Goal: Obtain resource: Obtain resource

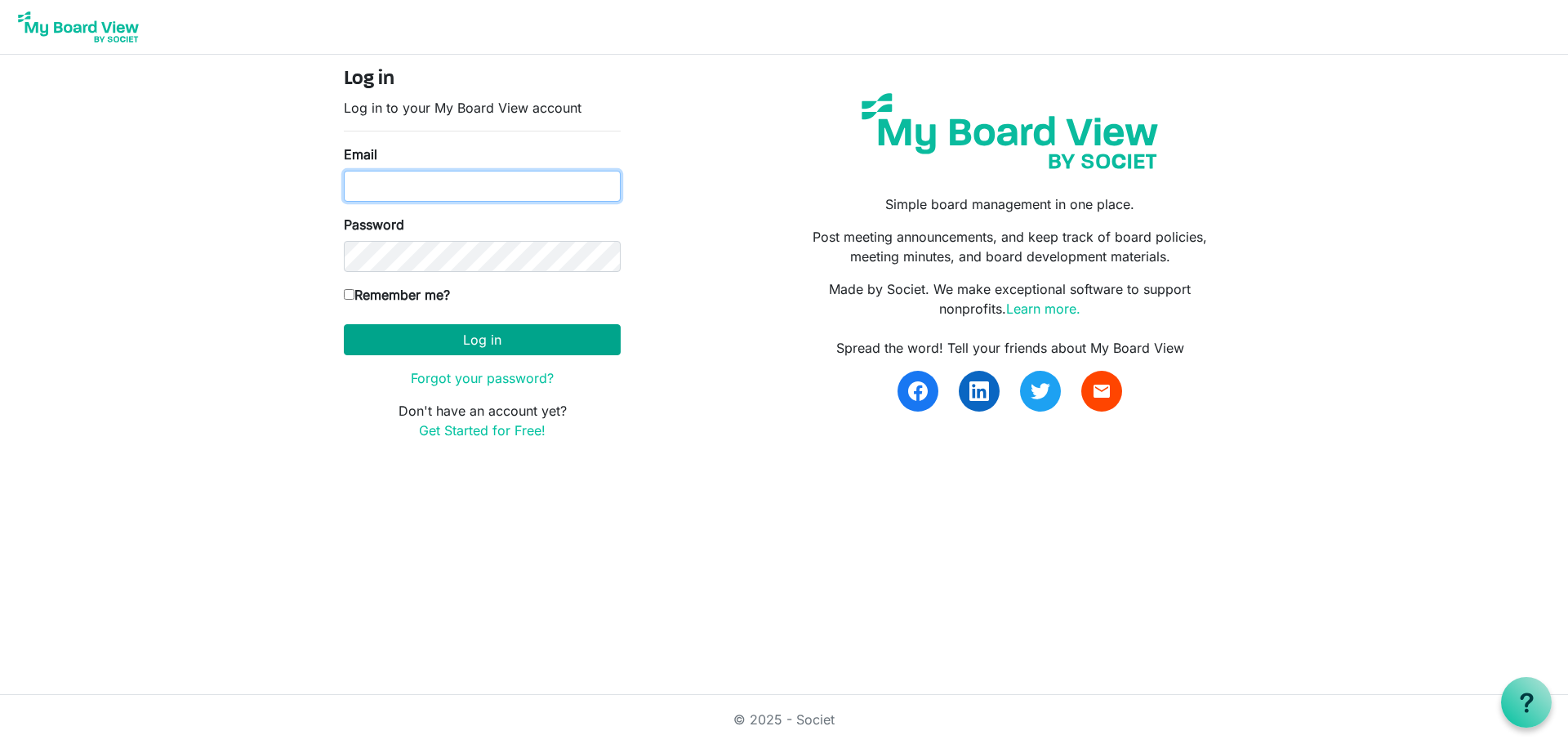
type input "lcarlisle60@gmail.com"
click at [471, 347] on button "Log in" at bounding box center [482, 339] width 277 height 31
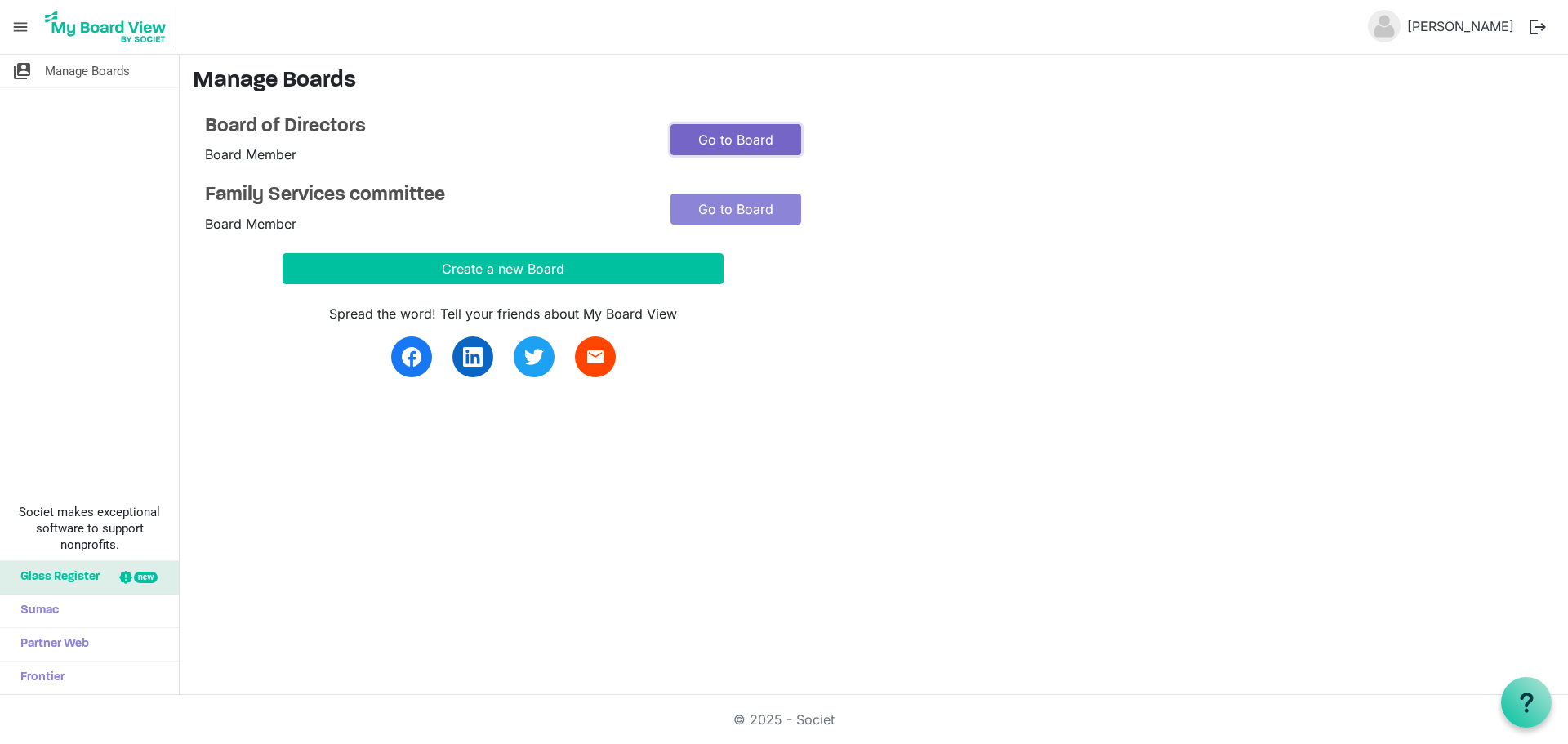
click at [718, 140] on link "Go to Board" at bounding box center [736, 139] width 131 height 31
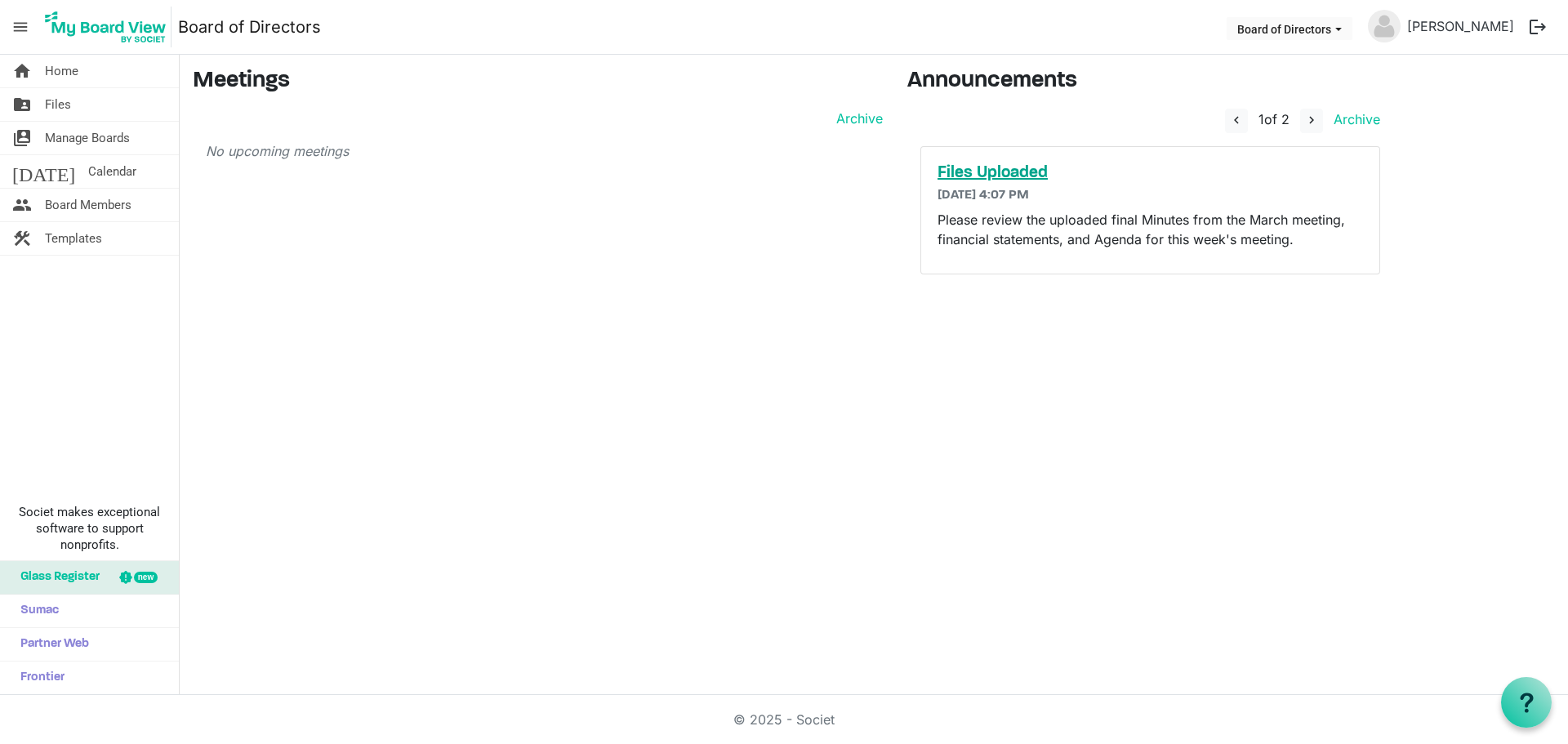
click at [966, 171] on h5 "Files Uploaded" at bounding box center [1151, 172] width 426 height 20
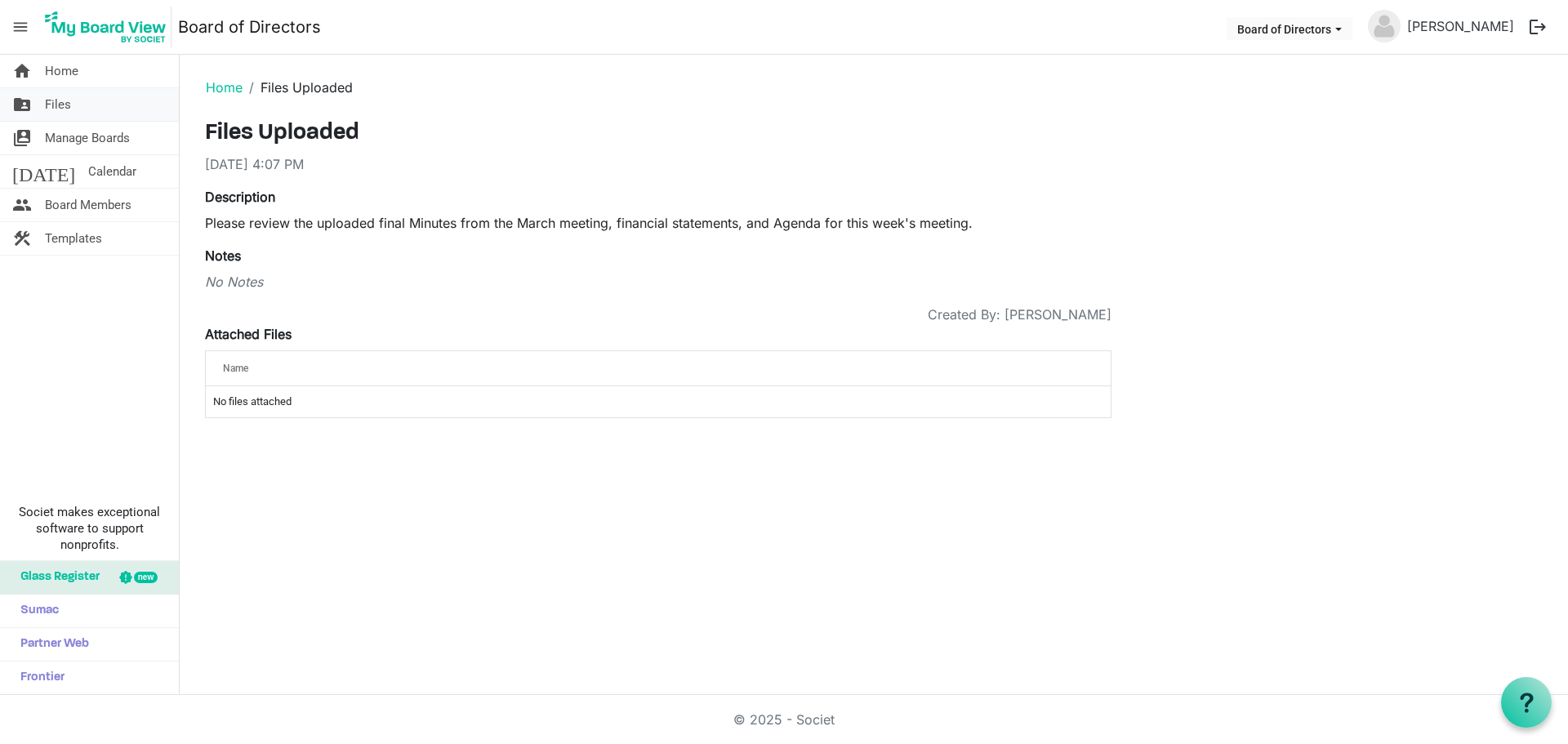
click at [57, 107] on span "Files" at bounding box center [58, 105] width 26 height 33
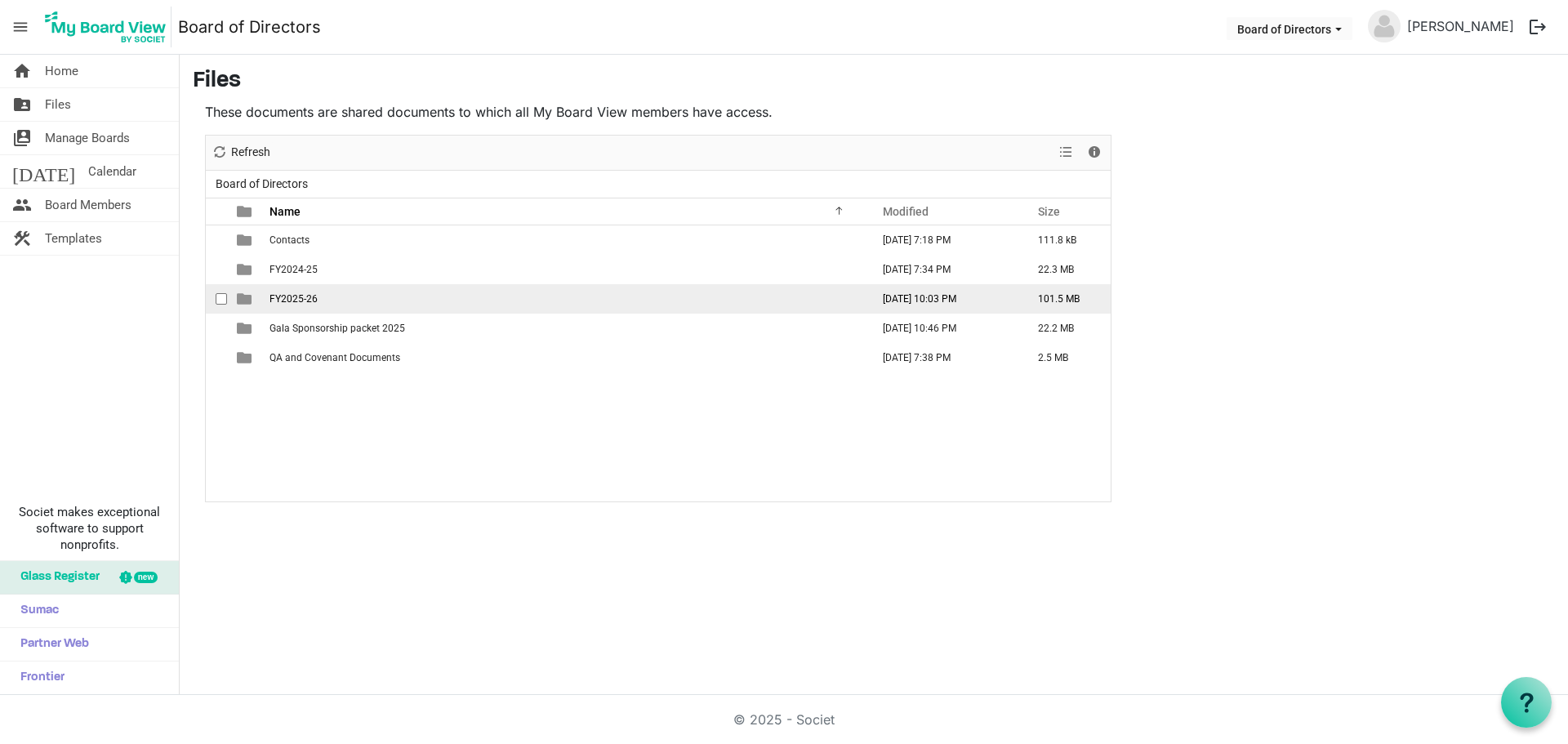
click at [301, 299] on span "FY2025-26" at bounding box center [293, 299] width 48 height 11
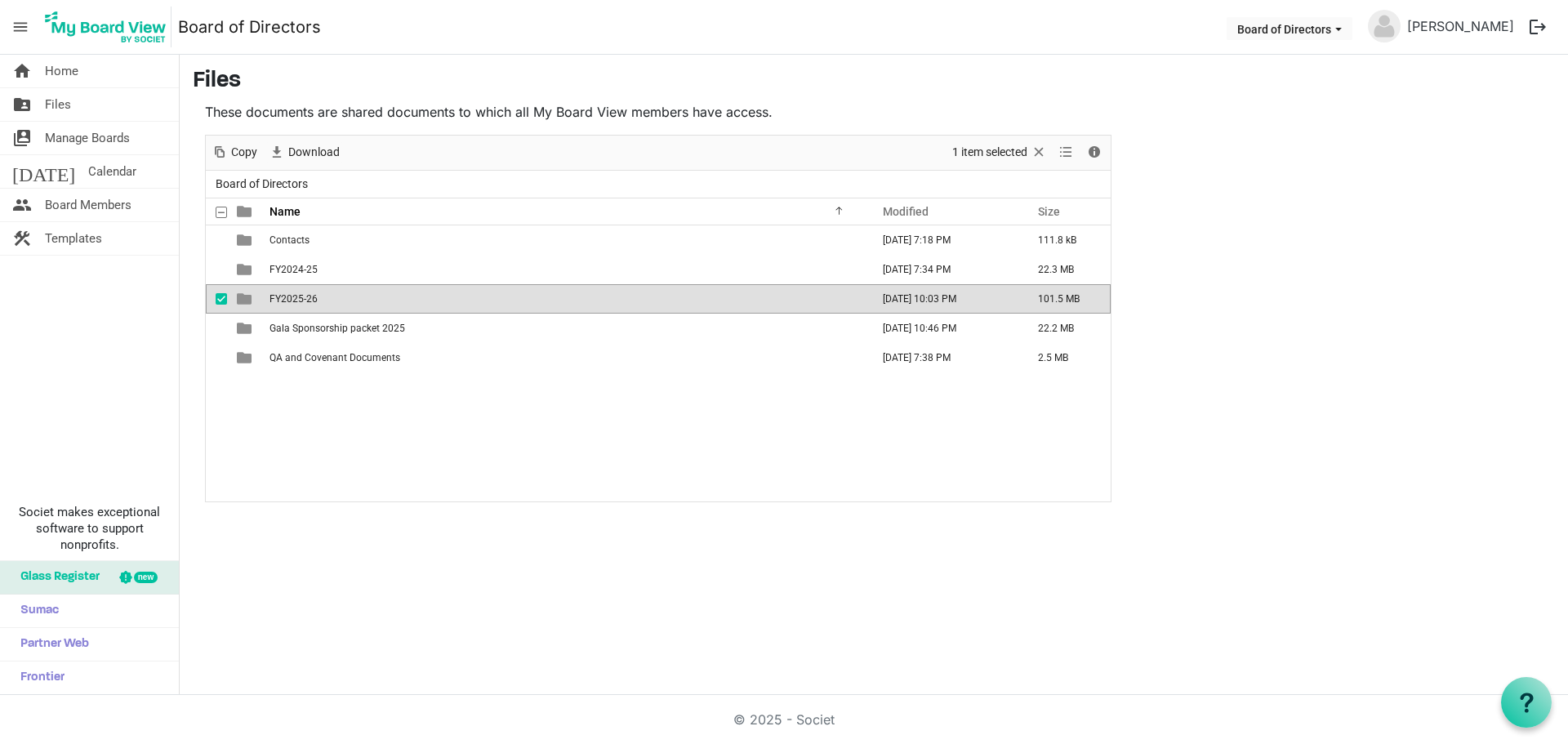
click at [301, 299] on span "FY2025-26" at bounding box center [293, 299] width 48 height 11
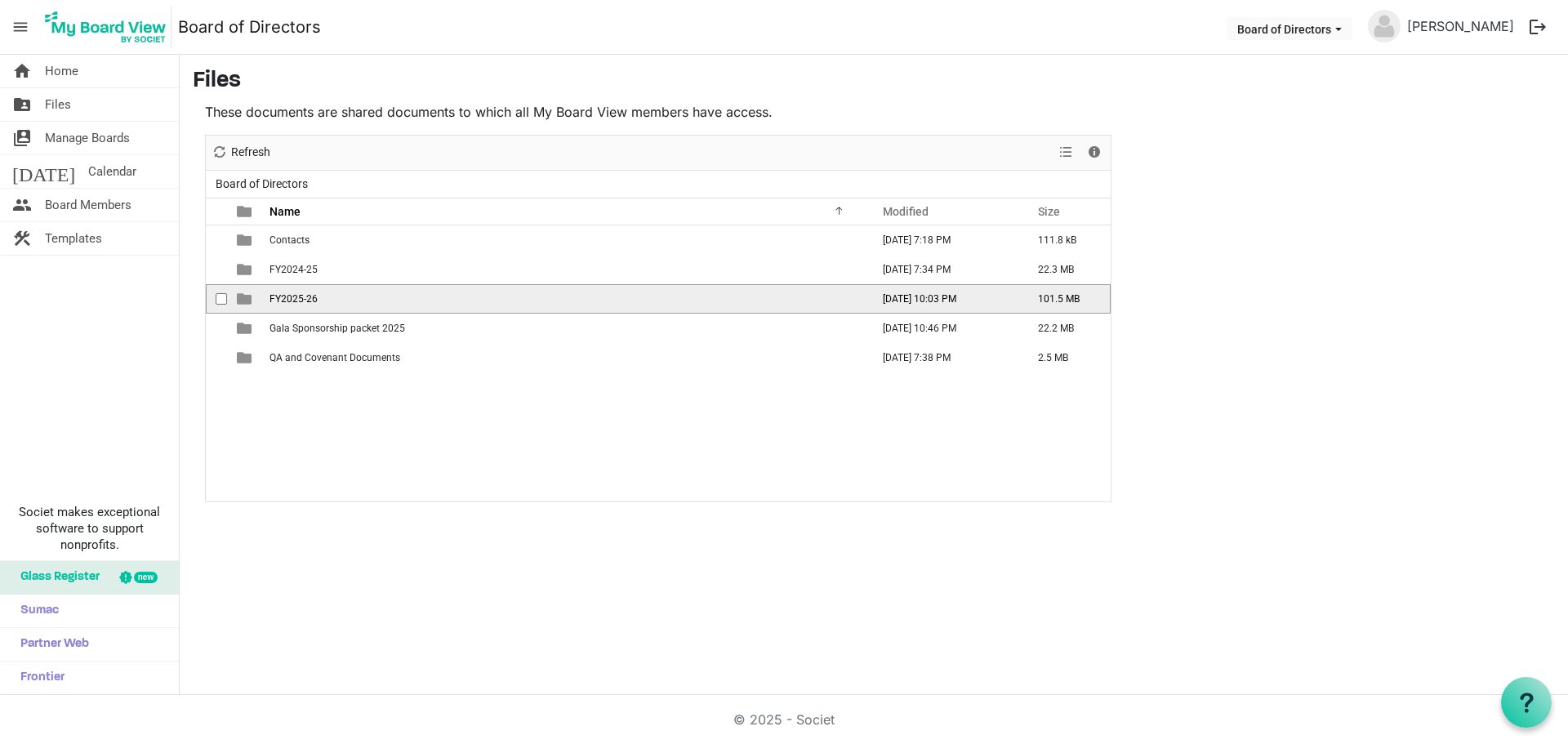
click at [301, 299] on span "FY2025-26" at bounding box center [293, 299] width 48 height 11
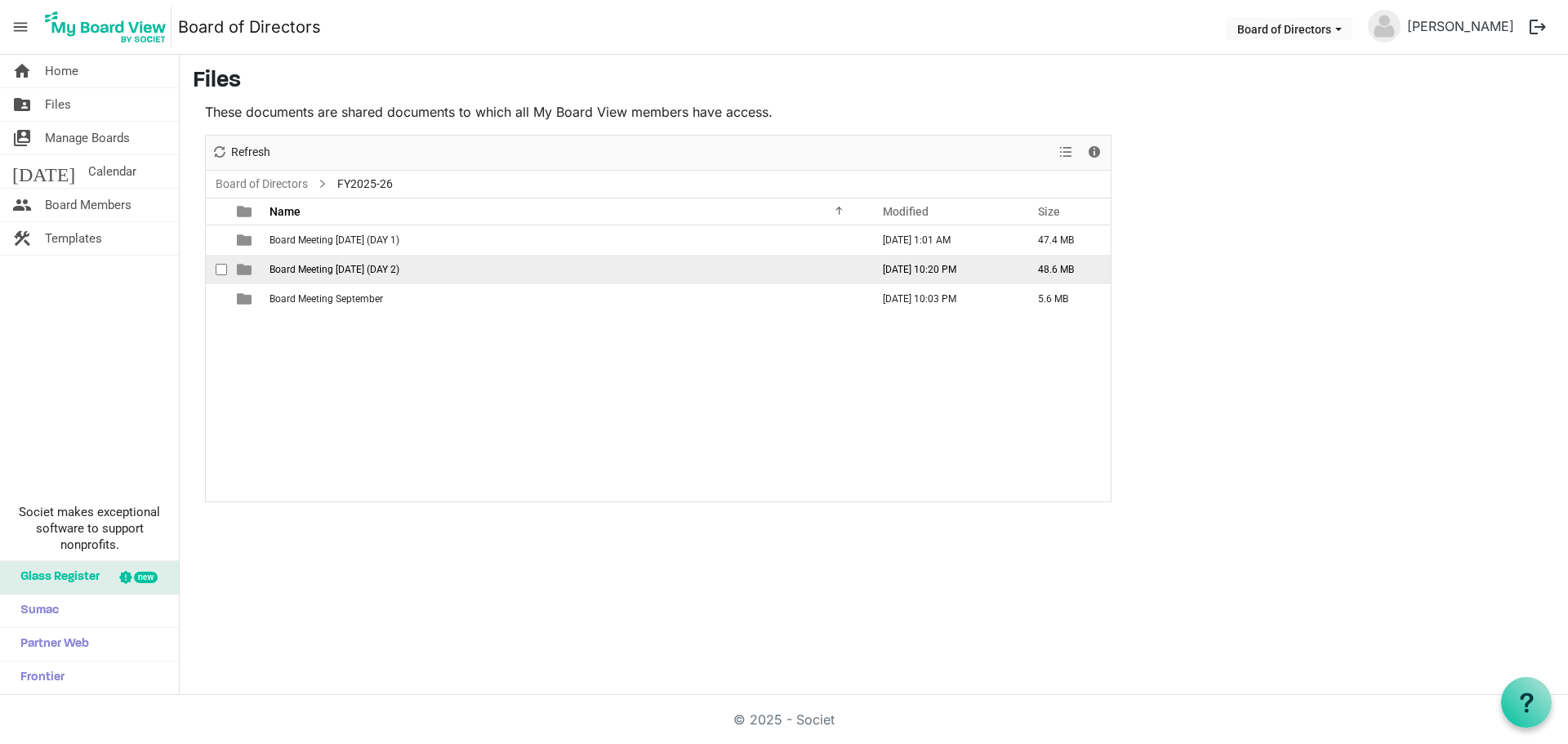
click at [362, 272] on span "Board Meeting [DATE] (DAY 2)" at bounding box center [334, 269] width 130 height 11
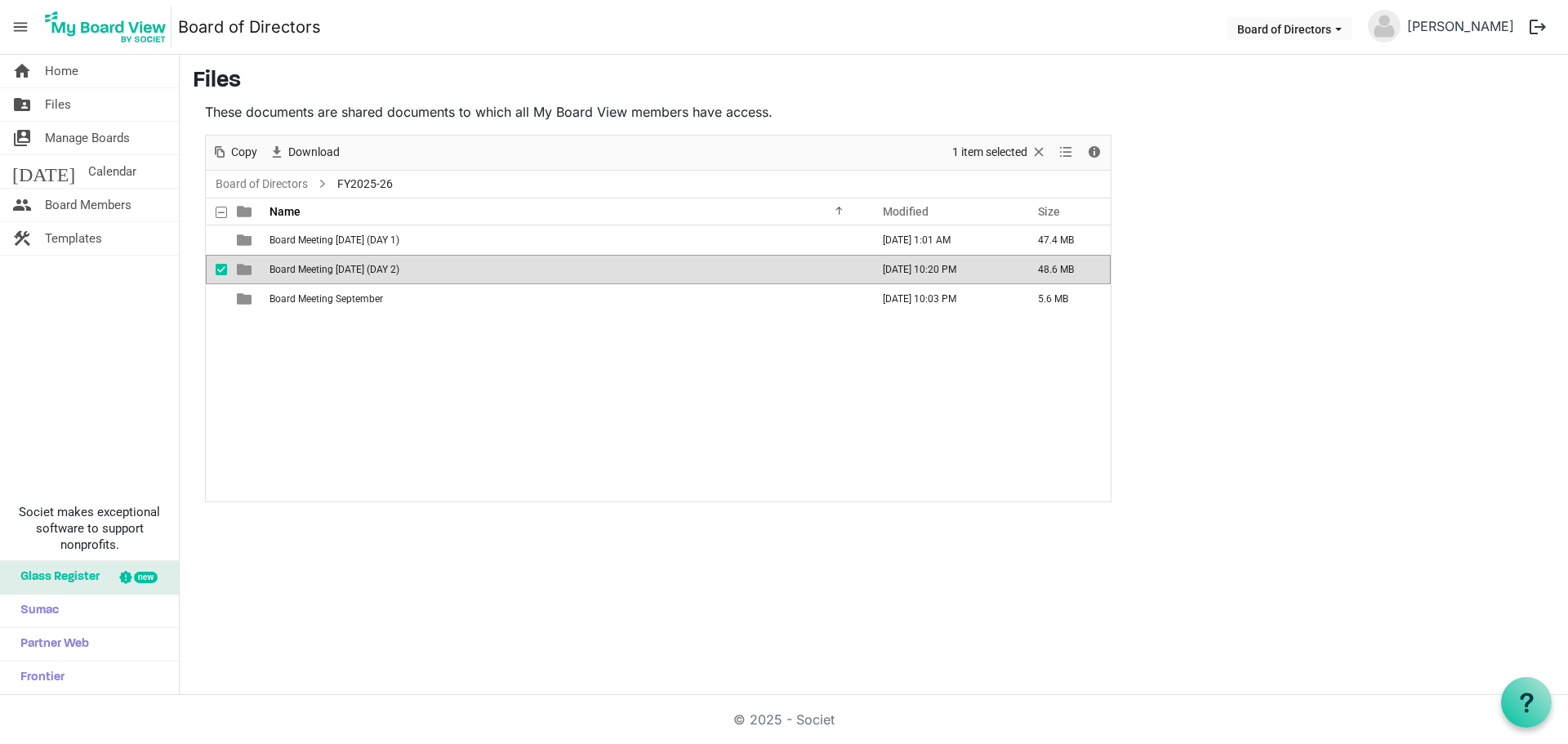
click at [362, 272] on span "Board Meeting [DATE] (DAY 2)" at bounding box center [334, 269] width 130 height 11
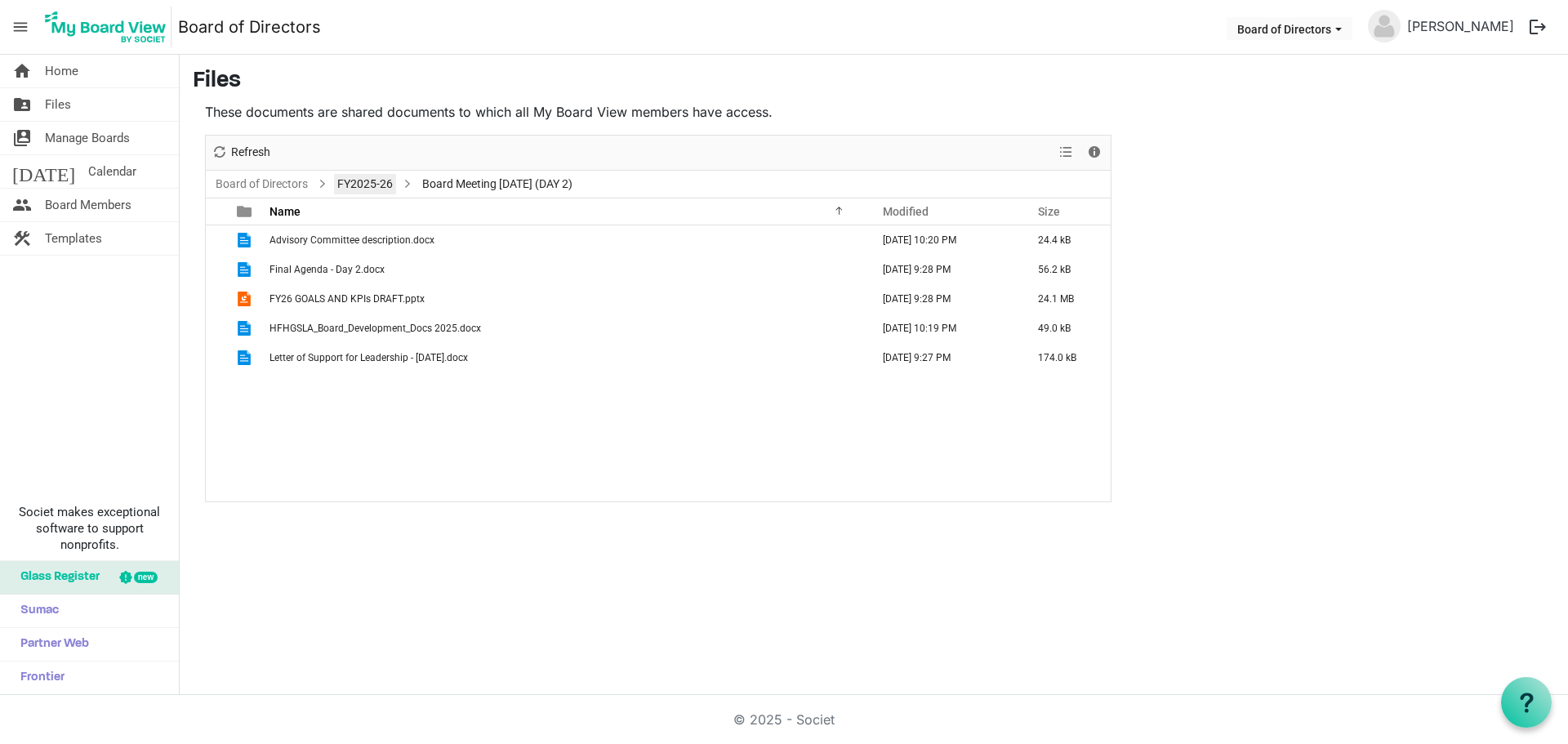
click at [355, 187] on link "FY2025-26" at bounding box center [365, 185] width 62 height 21
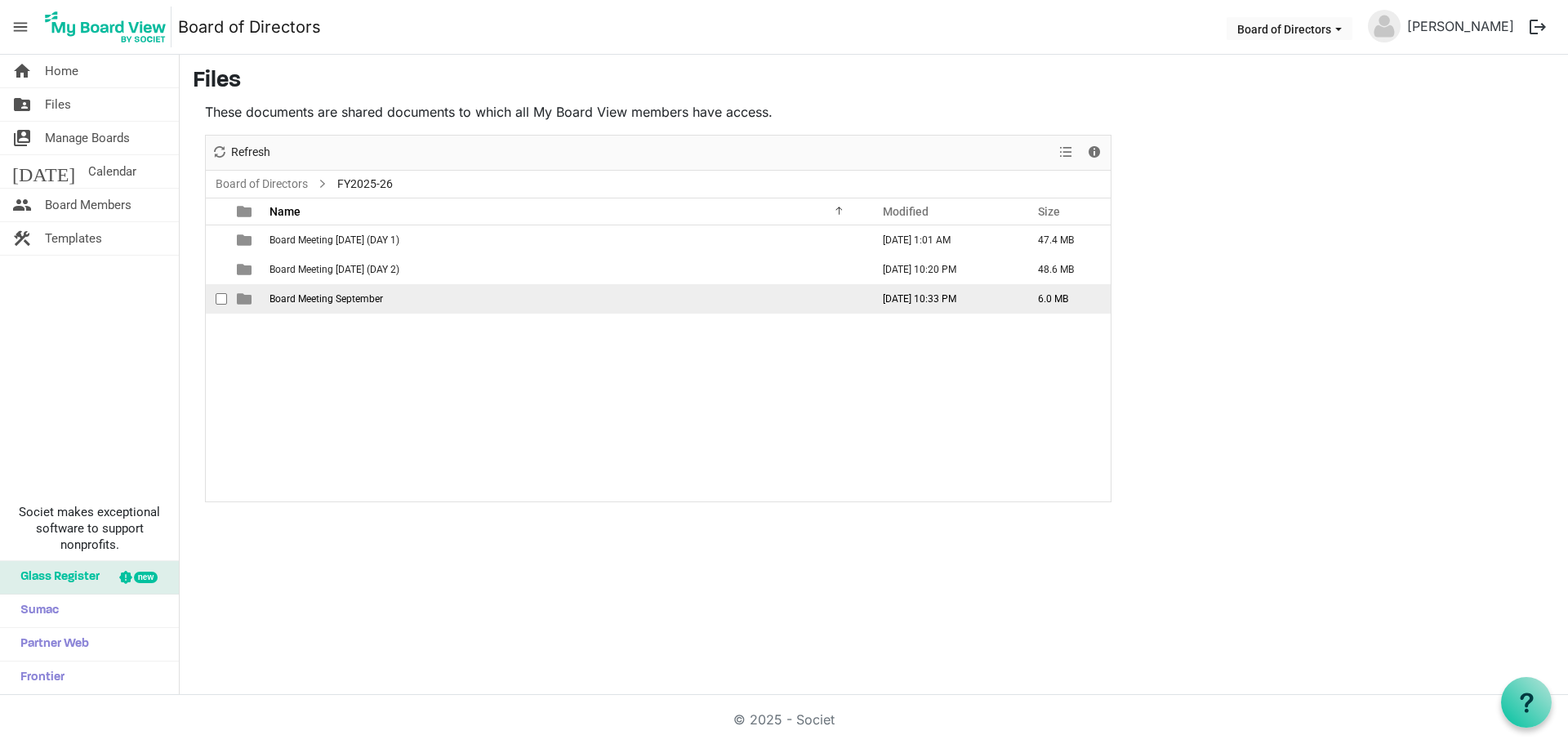
click at [299, 302] on span "Board Meeting September" at bounding box center [326, 299] width 114 height 11
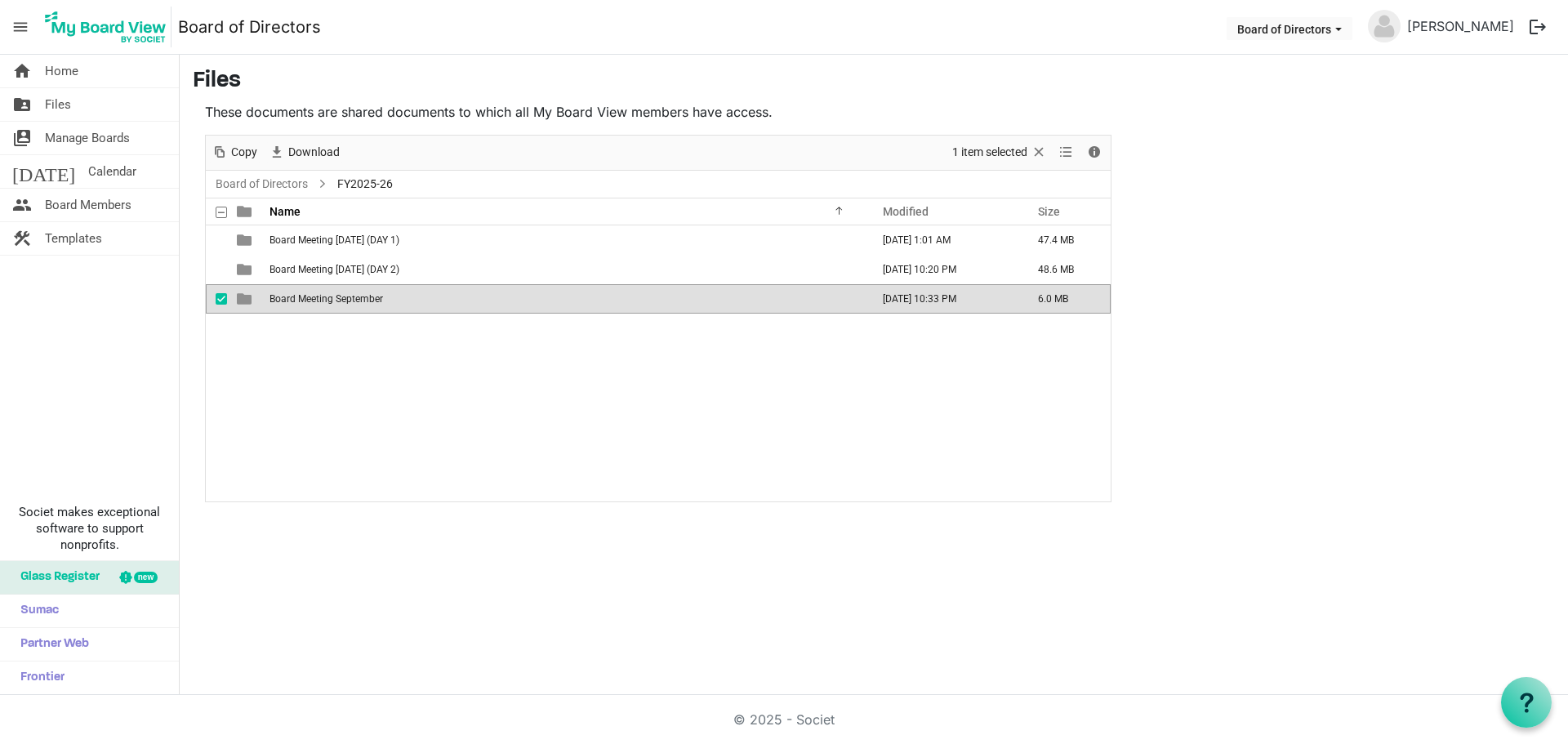
click at [299, 302] on span "Board Meeting September" at bounding box center [326, 299] width 114 height 11
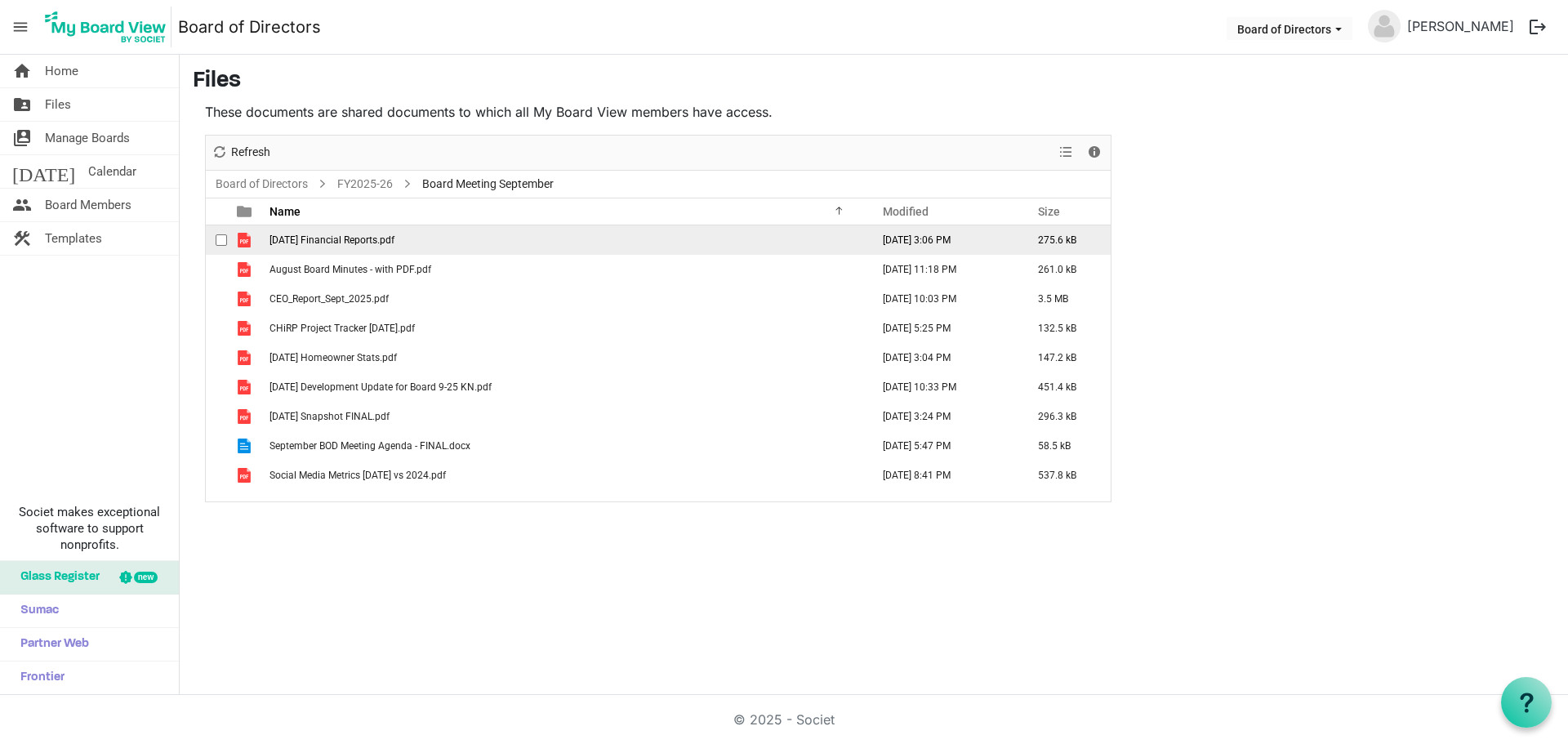
click at [357, 243] on span "[DATE] Financial Reports.pdf" at bounding box center [331, 240] width 125 height 11
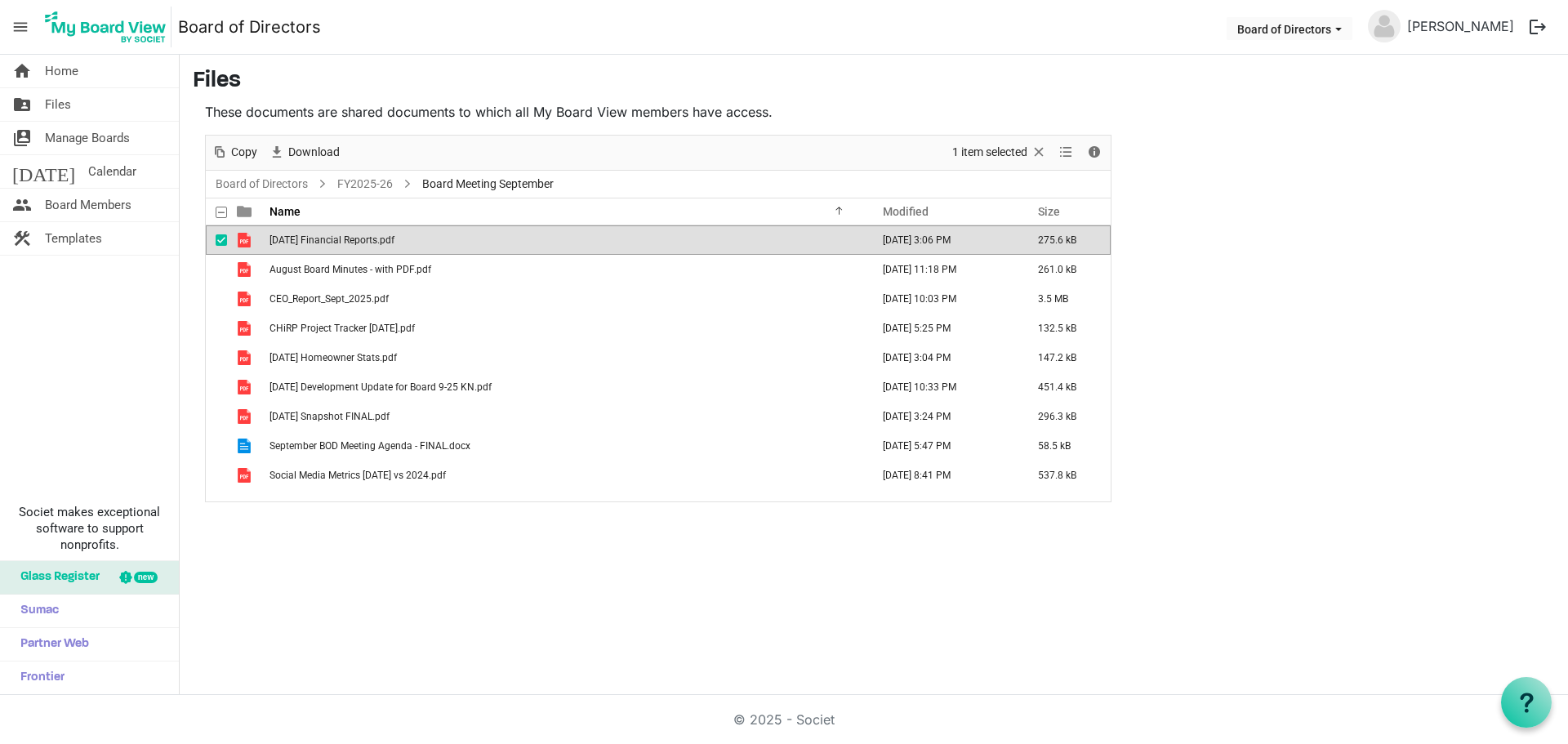
click at [357, 243] on span "[DATE] Financial Reports.pdf" at bounding box center [331, 240] width 125 height 11
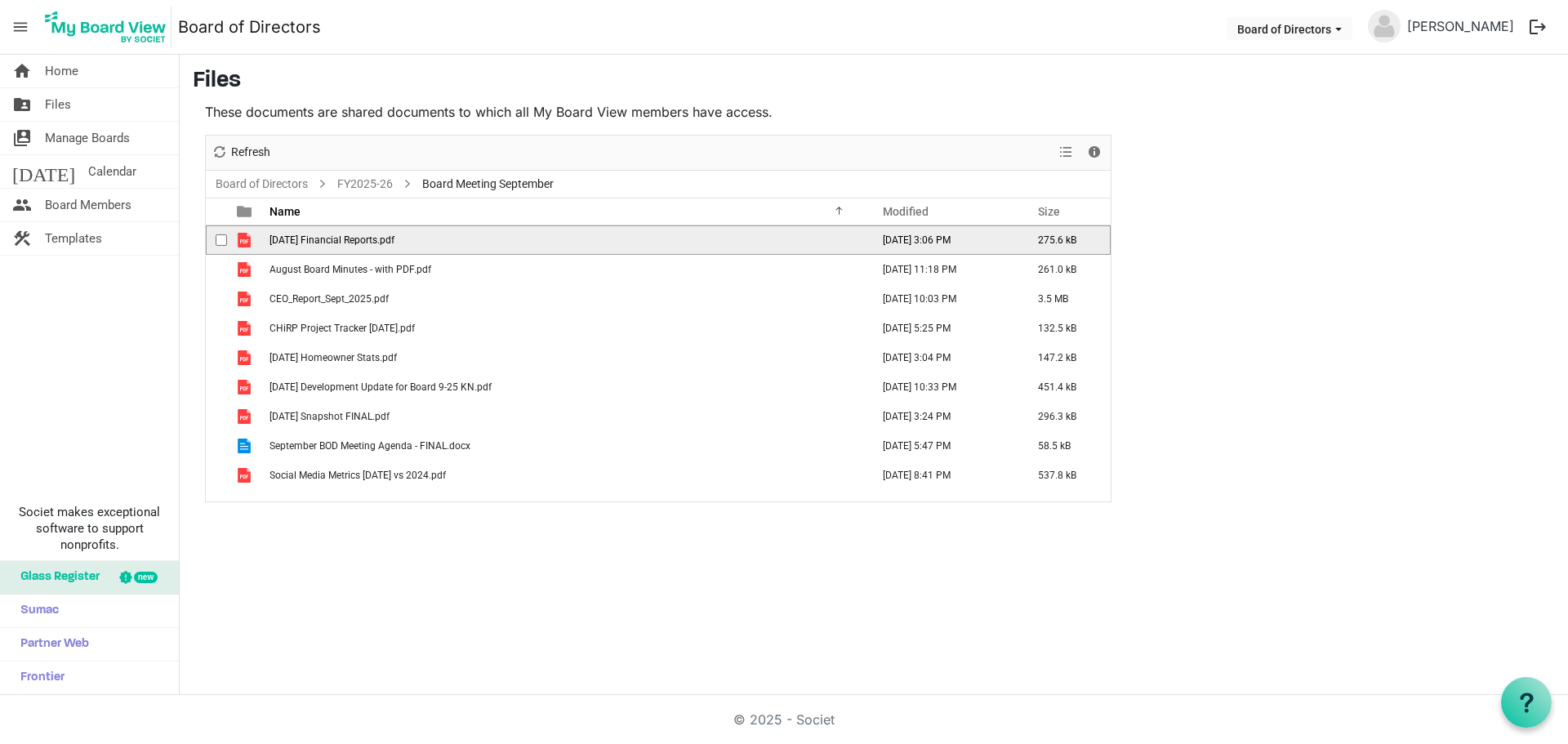
click at [357, 243] on span "[DATE] Financial Reports.pdf" at bounding box center [331, 240] width 125 height 11
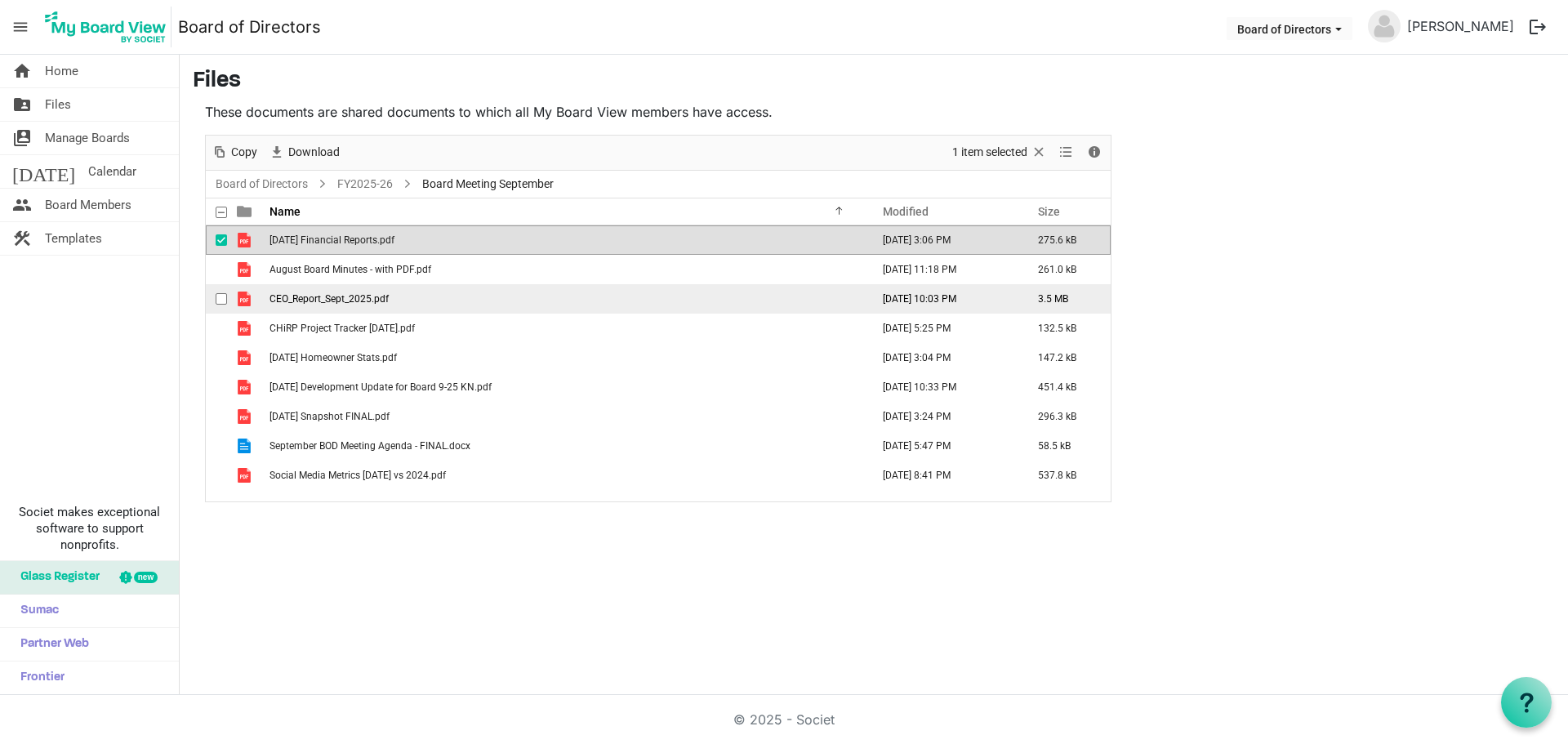
click at [331, 303] on span "CEO_Report_Sept_2025.pdf" at bounding box center [329, 299] width 120 height 11
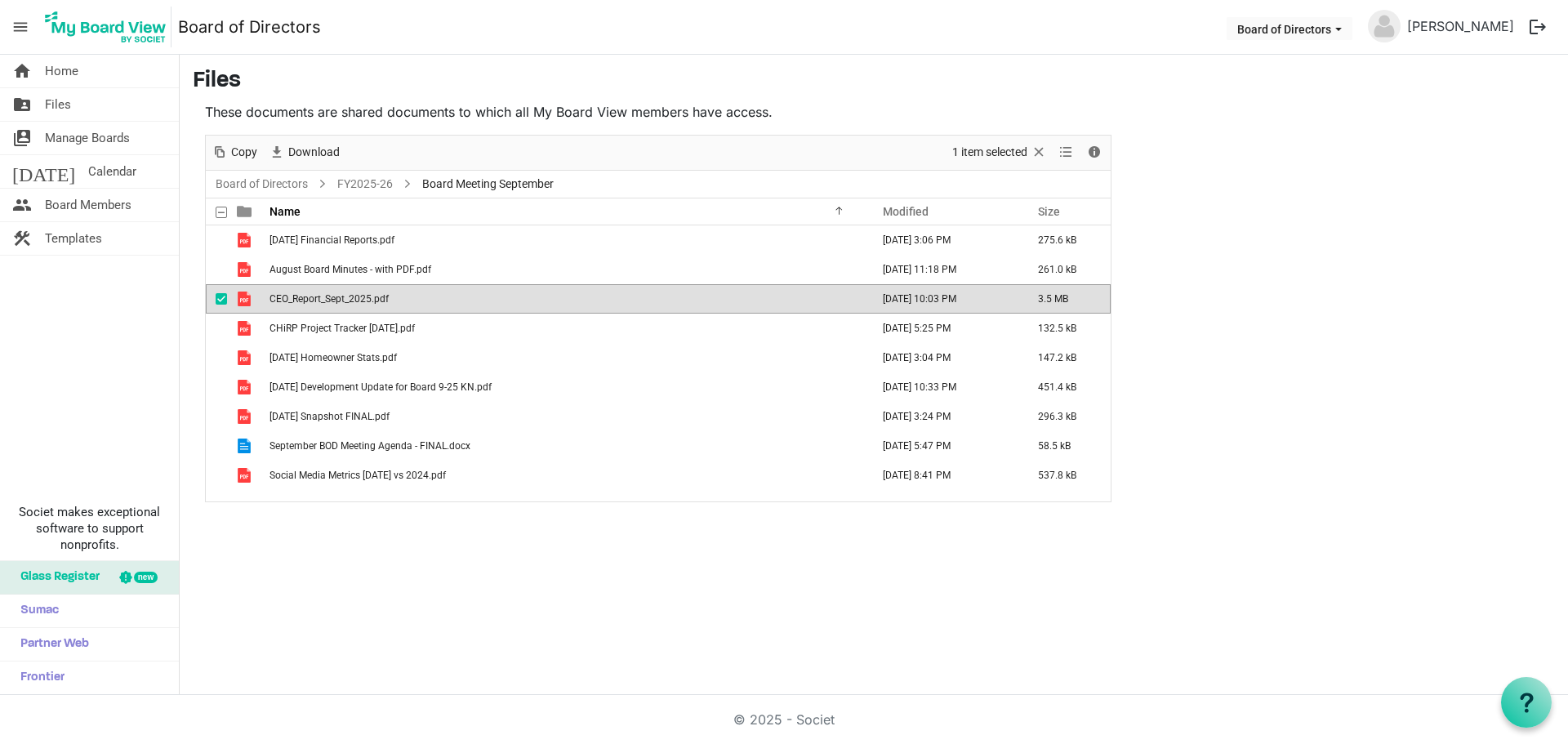
click at [331, 303] on span "CEO_Report_Sept_2025.pdf" at bounding box center [329, 299] width 120 height 11
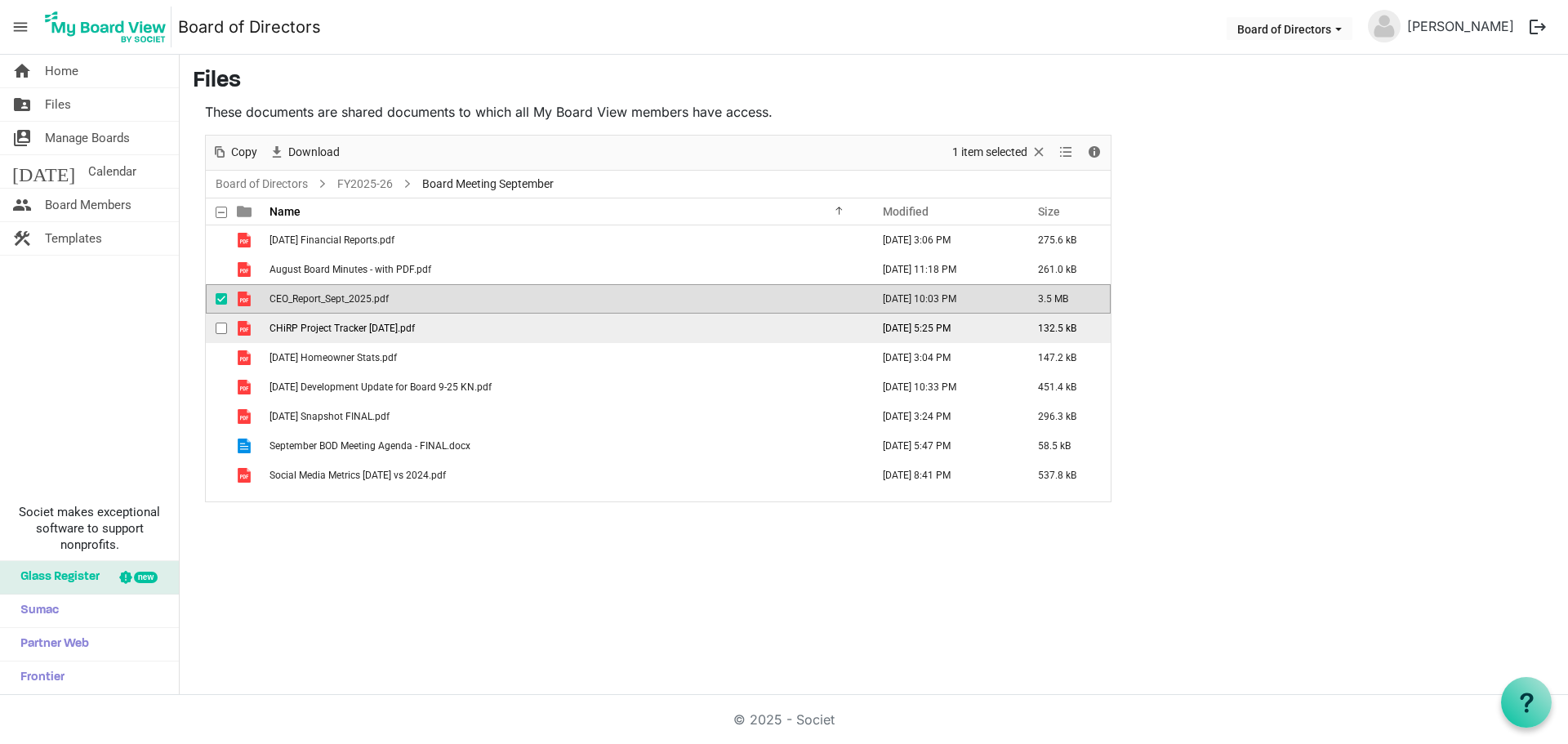
click at [328, 331] on span "CHiRP Project Tracker [DATE].pdf" at bounding box center [342, 329] width 145 height 11
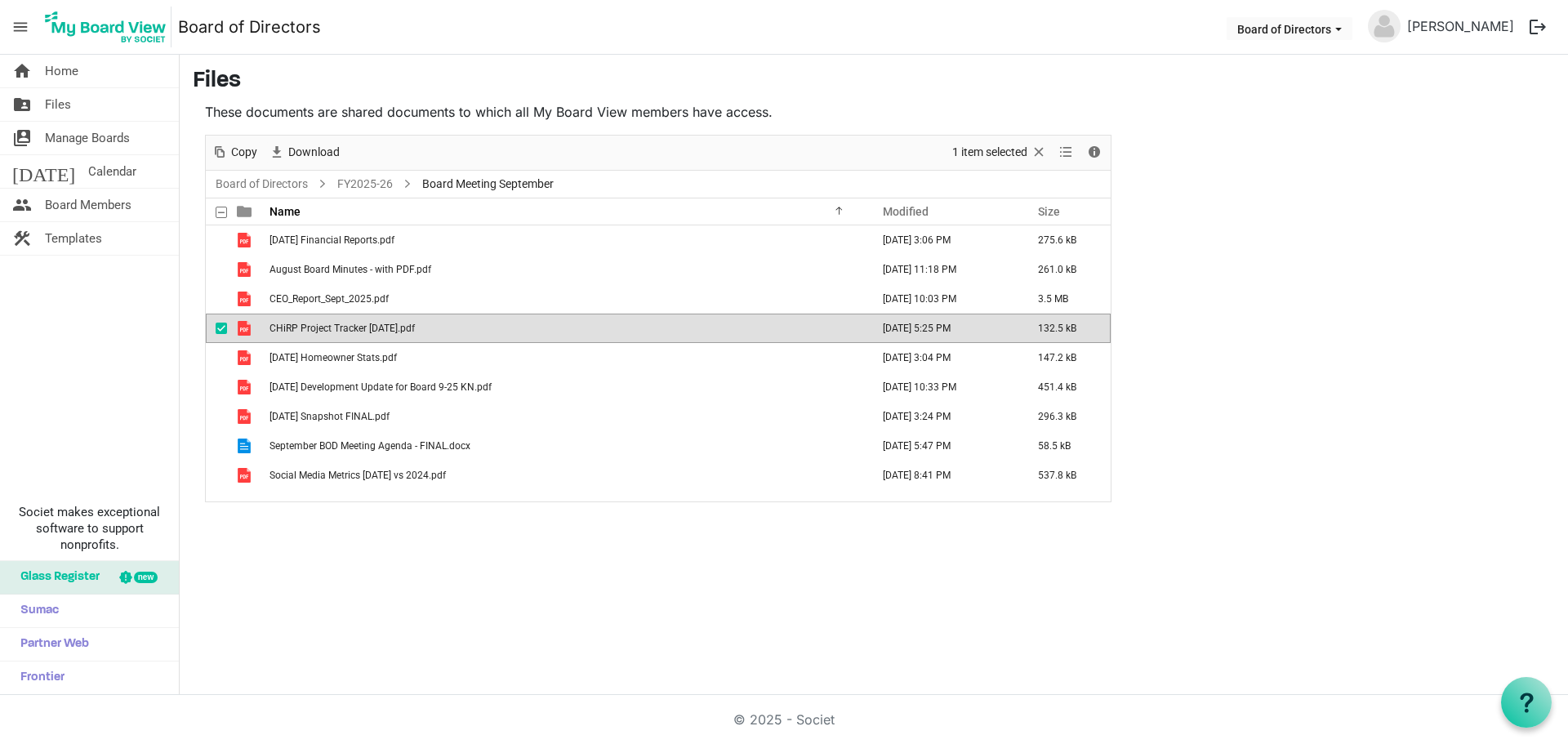
click at [328, 331] on span "CHiRP Project Tracker [DATE].pdf" at bounding box center [342, 329] width 145 height 11
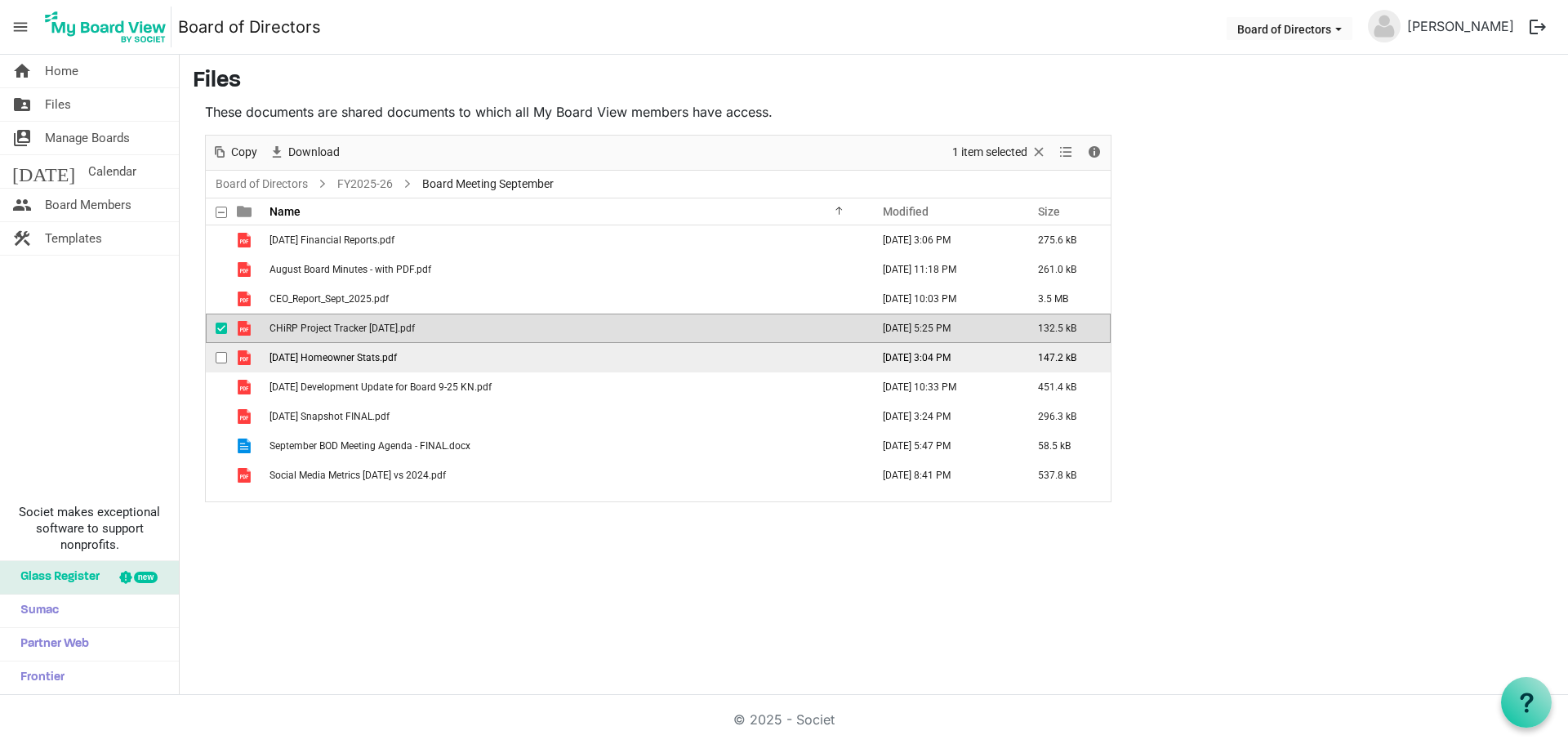
click at [306, 364] on td "[DATE] Homeowner Stats.pdf" at bounding box center [565, 357] width 601 height 29
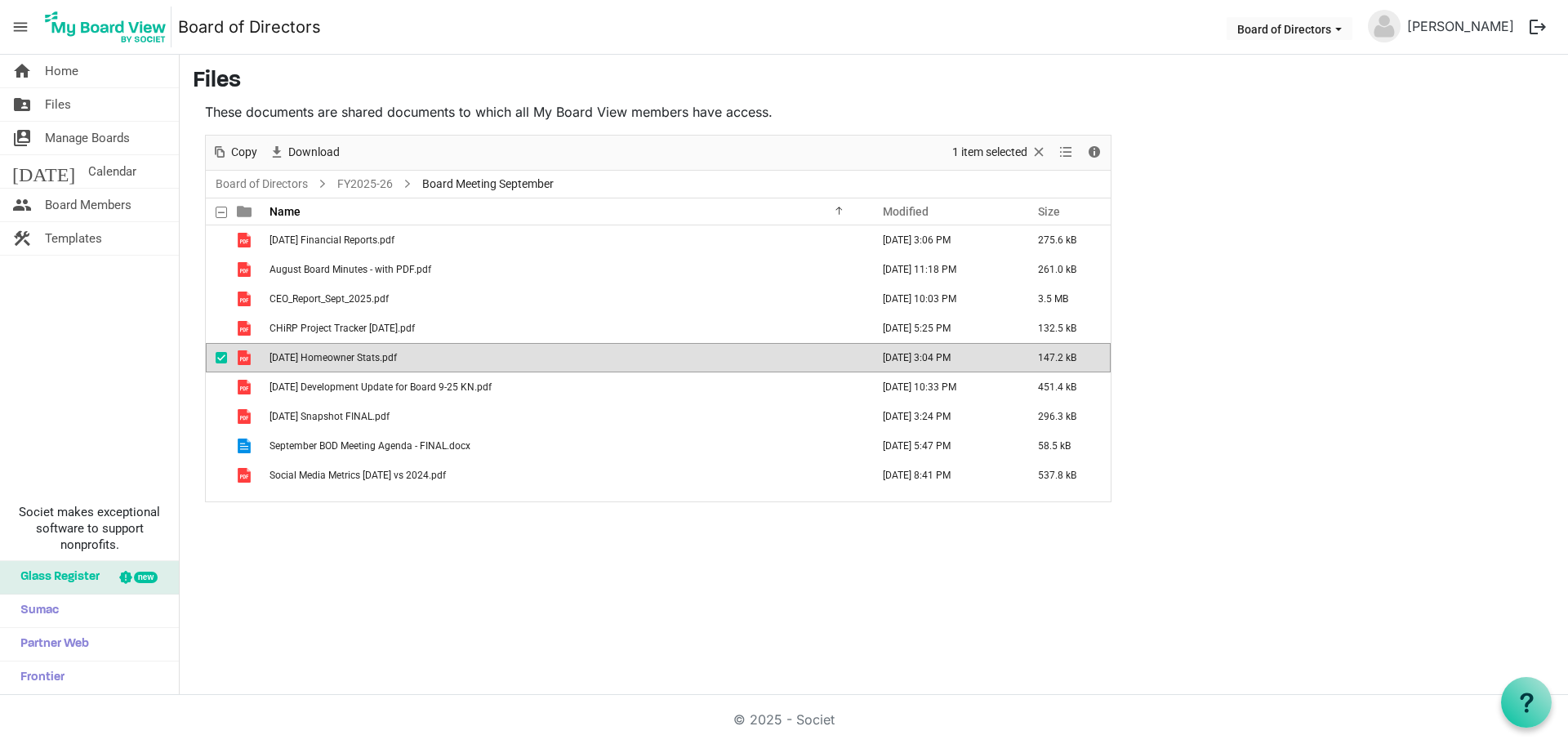
click at [306, 364] on td "[DATE] Homeowner Stats.pdf" at bounding box center [565, 357] width 601 height 29
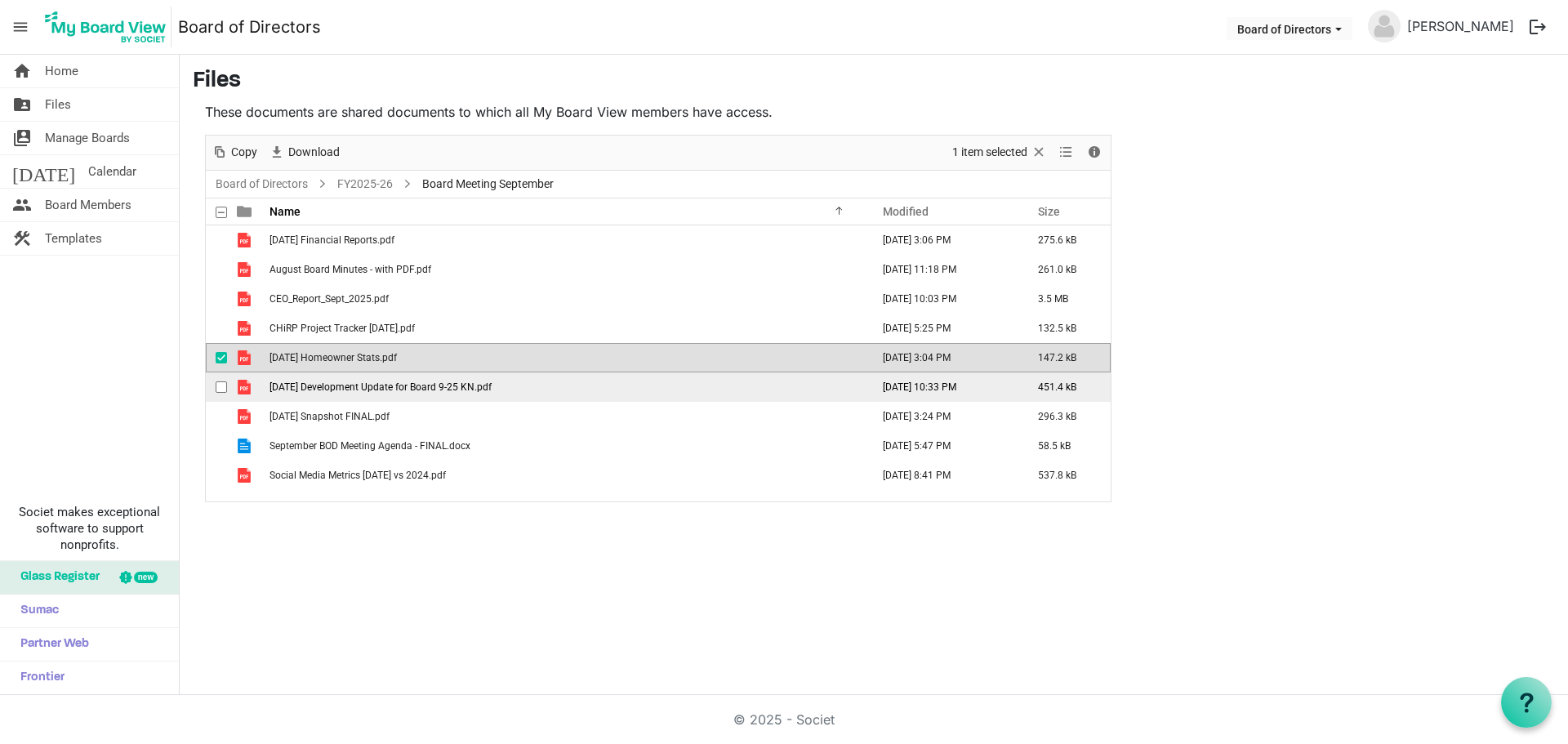
click at [373, 391] on span "[DATE] Development Update for Board 9-25 KN.pdf" at bounding box center [380, 387] width 222 height 11
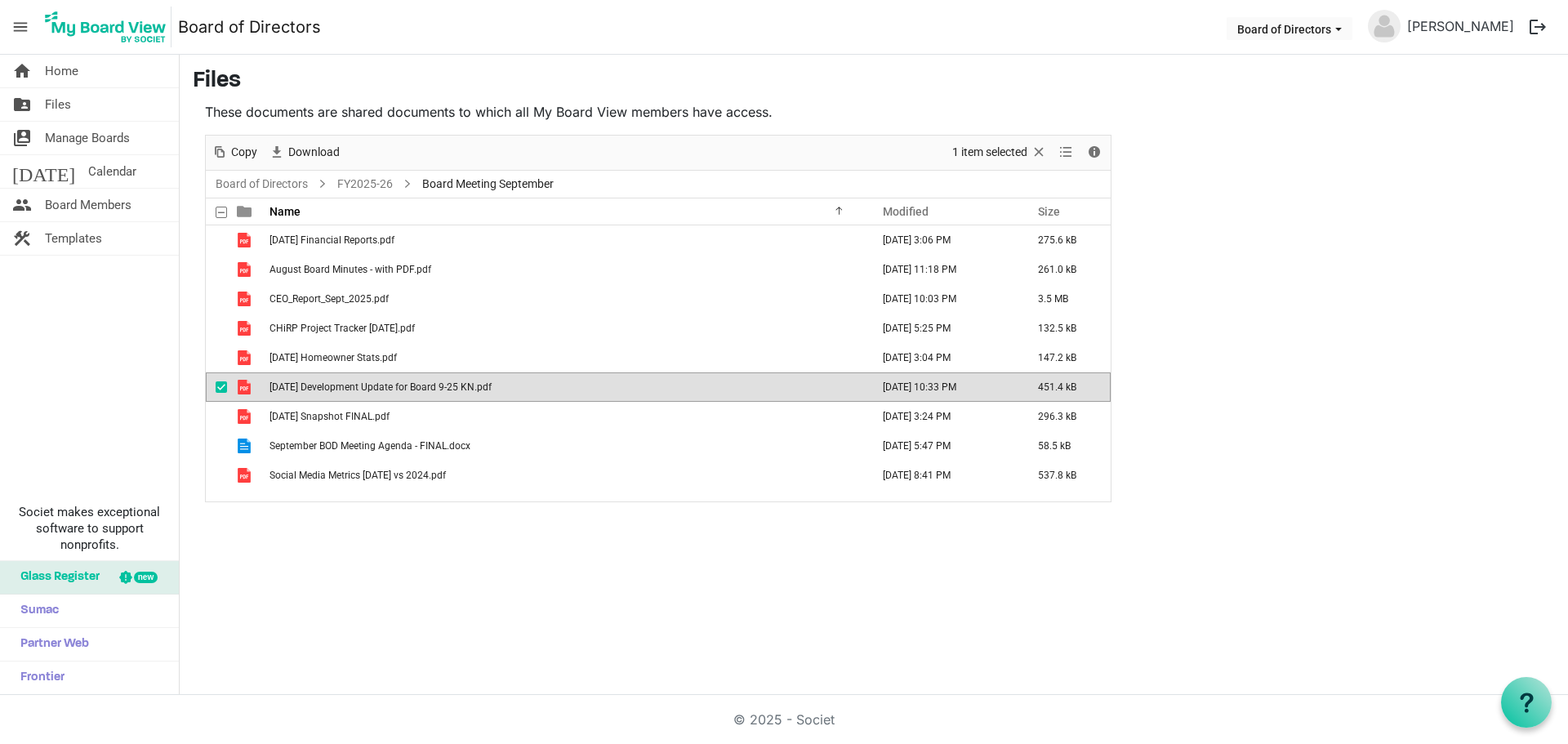
click at [373, 391] on span "[DATE] Development Update for Board 9-25 KN.pdf" at bounding box center [380, 387] width 222 height 11
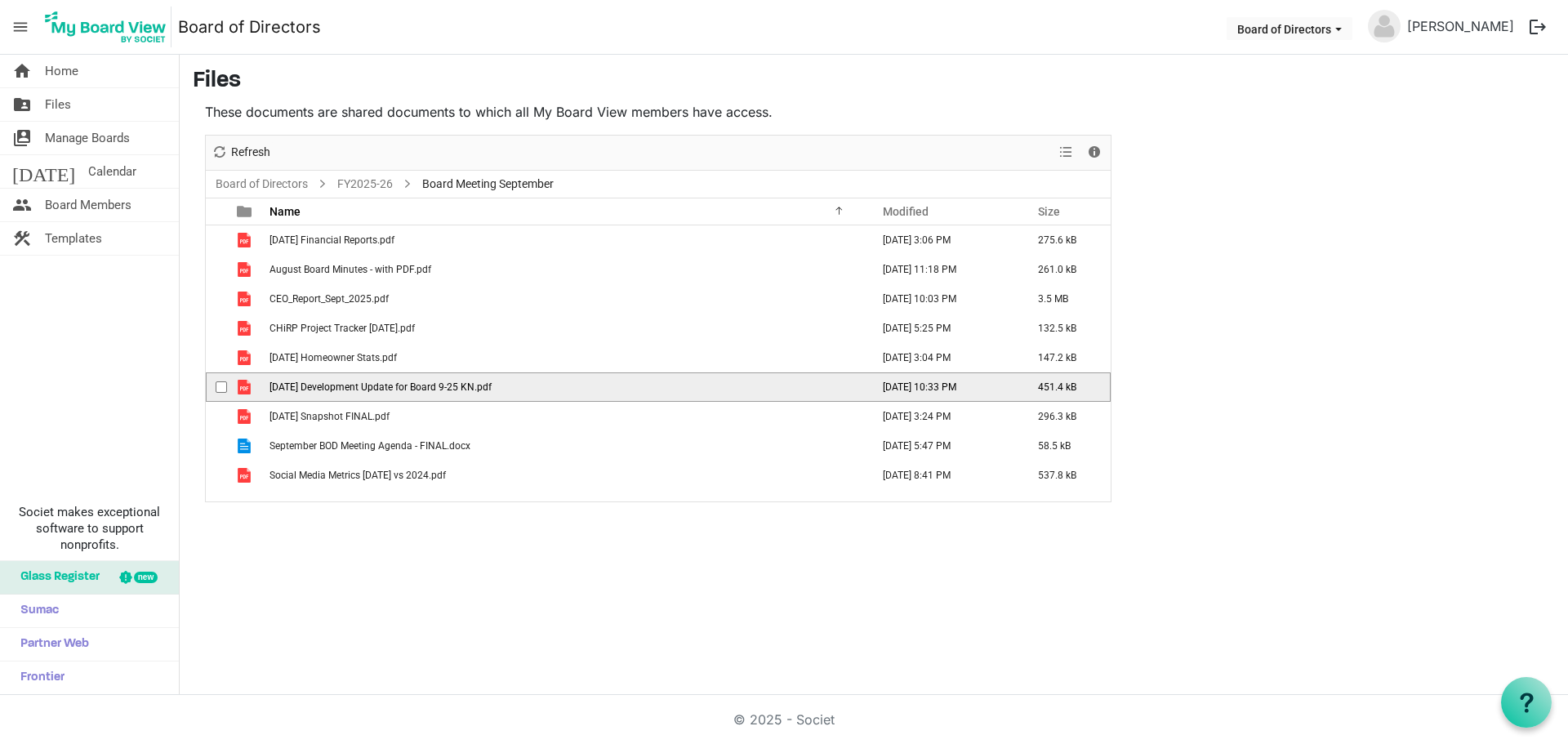
click at [373, 391] on span "[DATE] Development Update for Board 9-25 KN.pdf" at bounding box center [380, 387] width 222 height 11
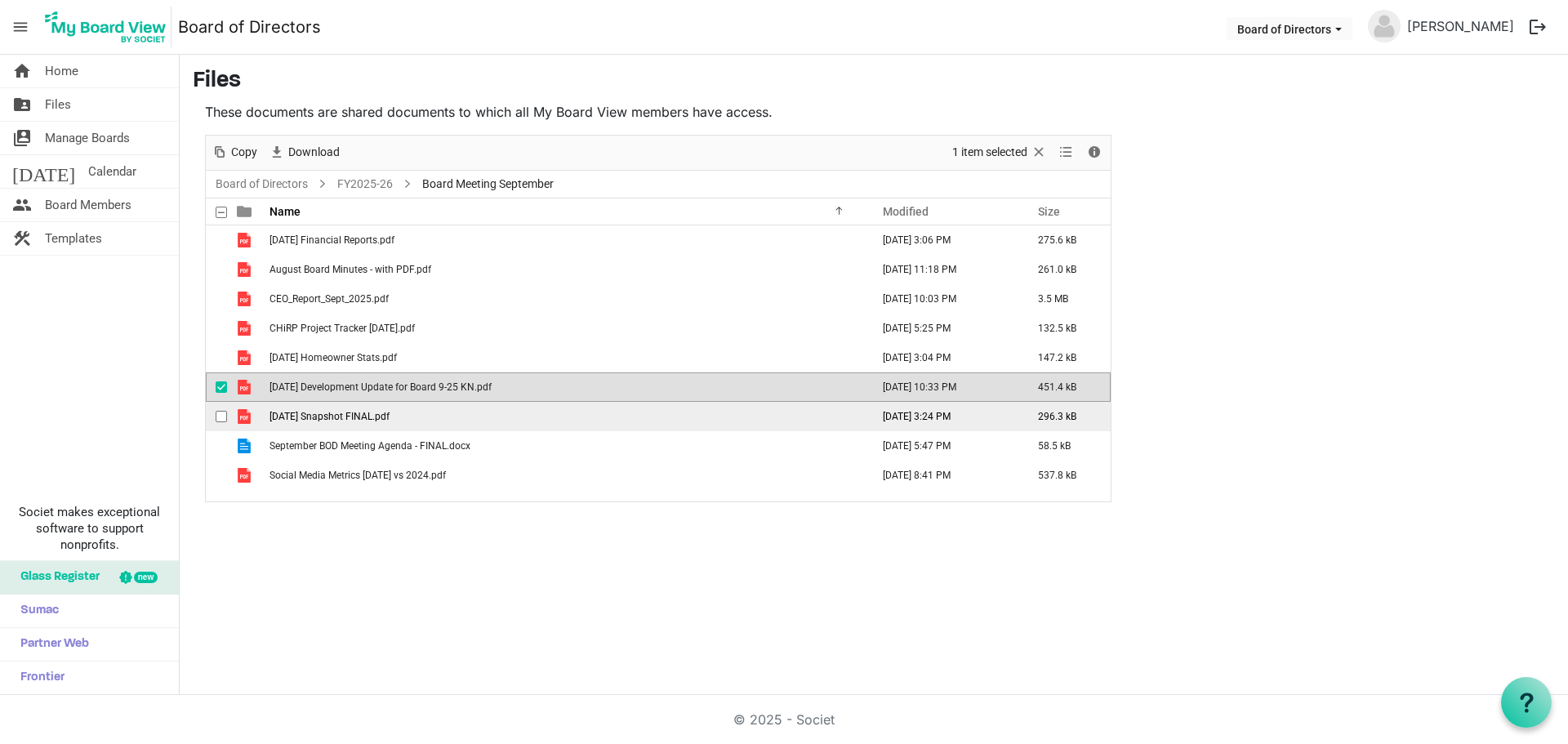
click at [303, 412] on span "[DATE] Snapshot FINAL.pdf" at bounding box center [329, 416] width 120 height 11
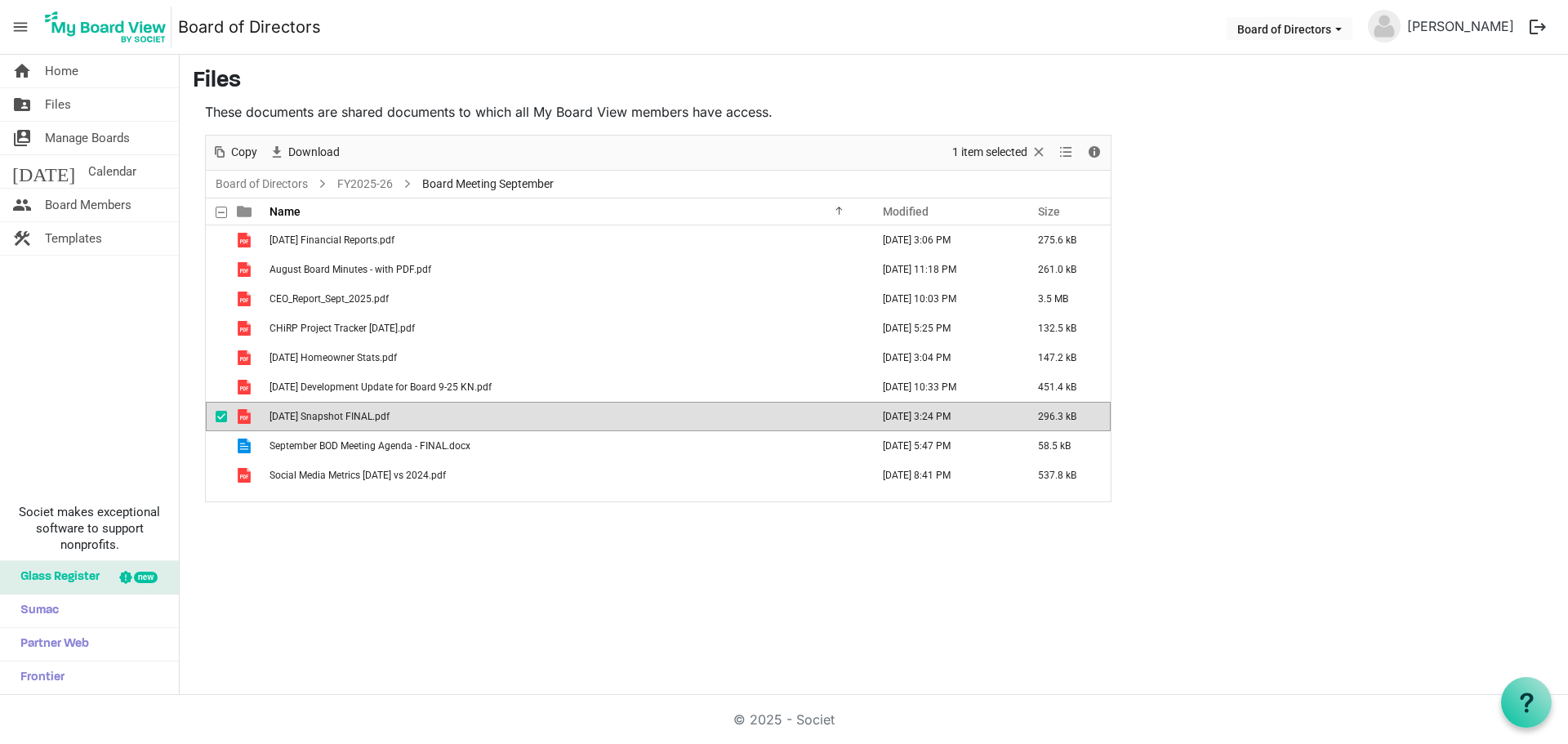
click at [303, 412] on span "[DATE] Snapshot FINAL.pdf" at bounding box center [329, 416] width 120 height 11
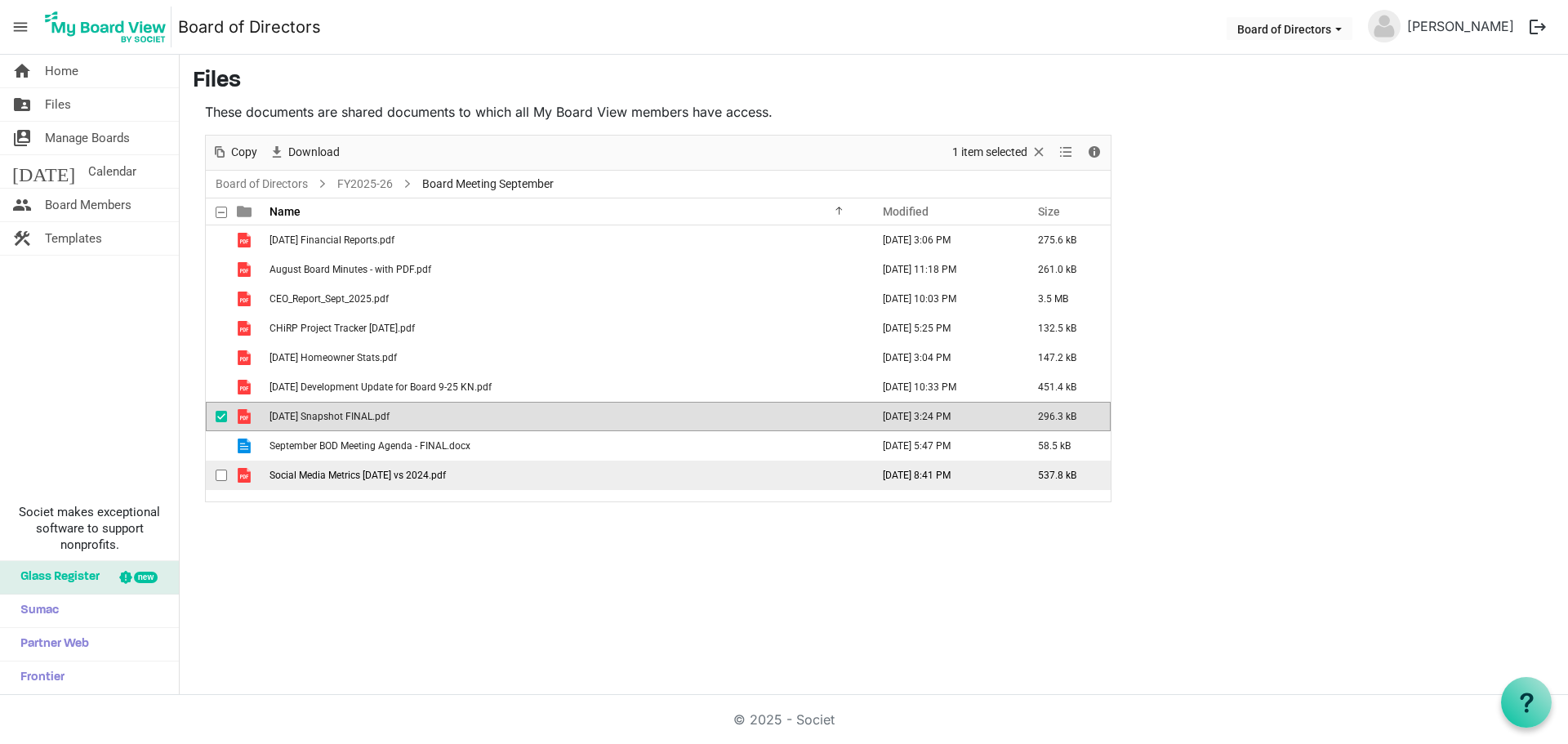
click at [365, 477] on span "Social Media Metrics [DATE] vs 2024.pdf" at bounding box center [357, 476] width 176 height 11
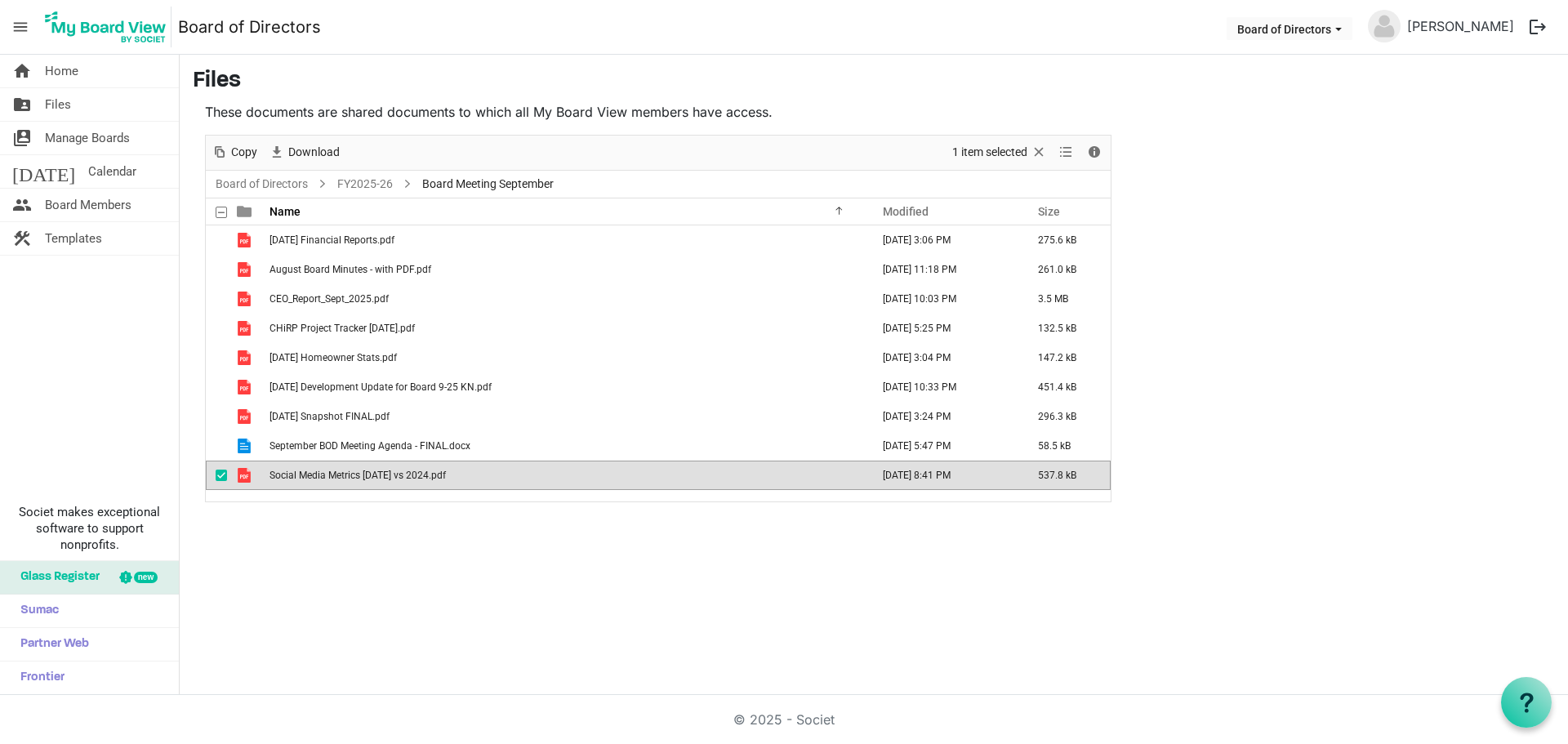
click at [365, 477] on span "Social Media Metrics [DATE] vs 2024.pdf" at bounding box center [357, 476] width 176 height 11
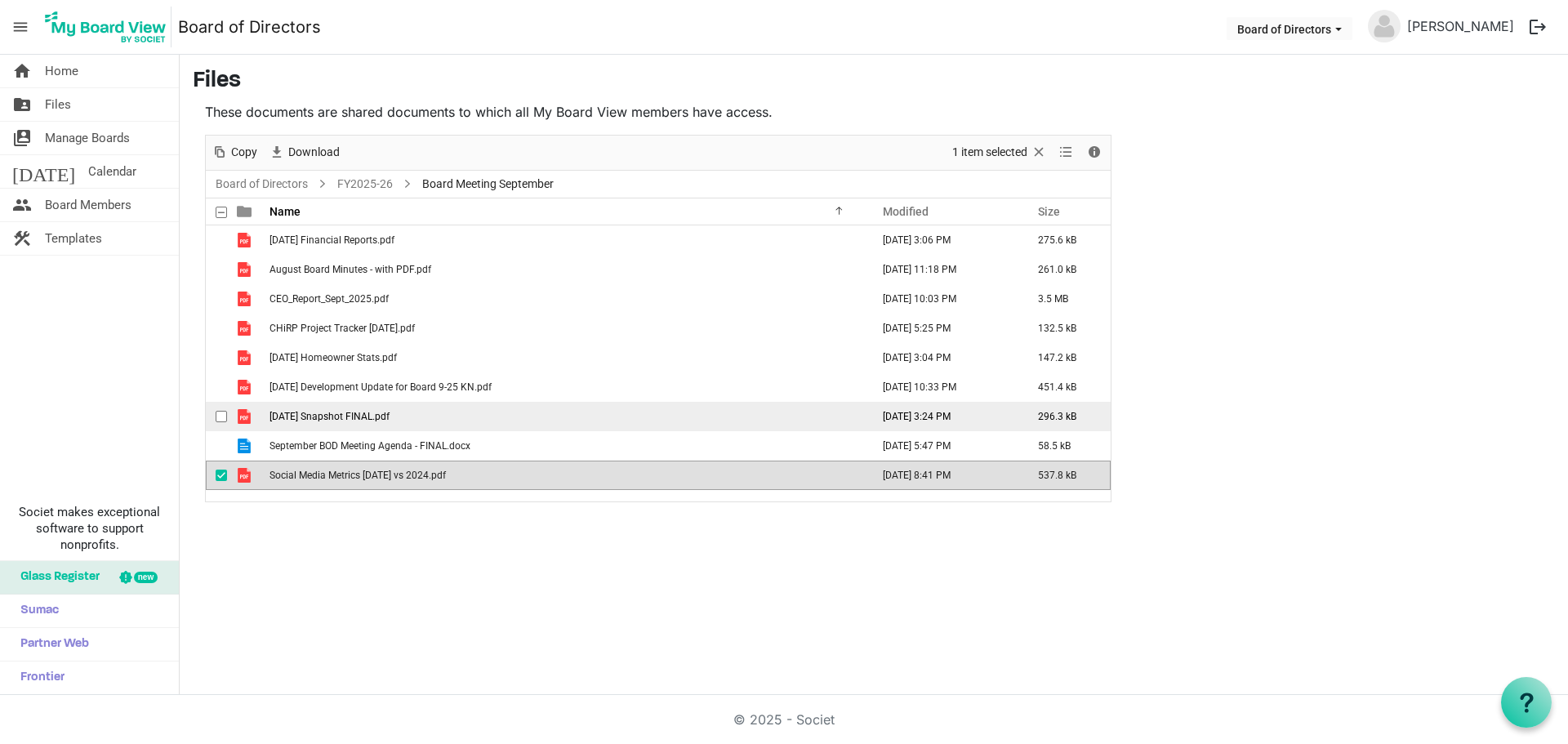
click at [319, 416] on span "[DATE] Snapshot FINAL.pdf" at bounding box center [329, 416] width 120 height 11
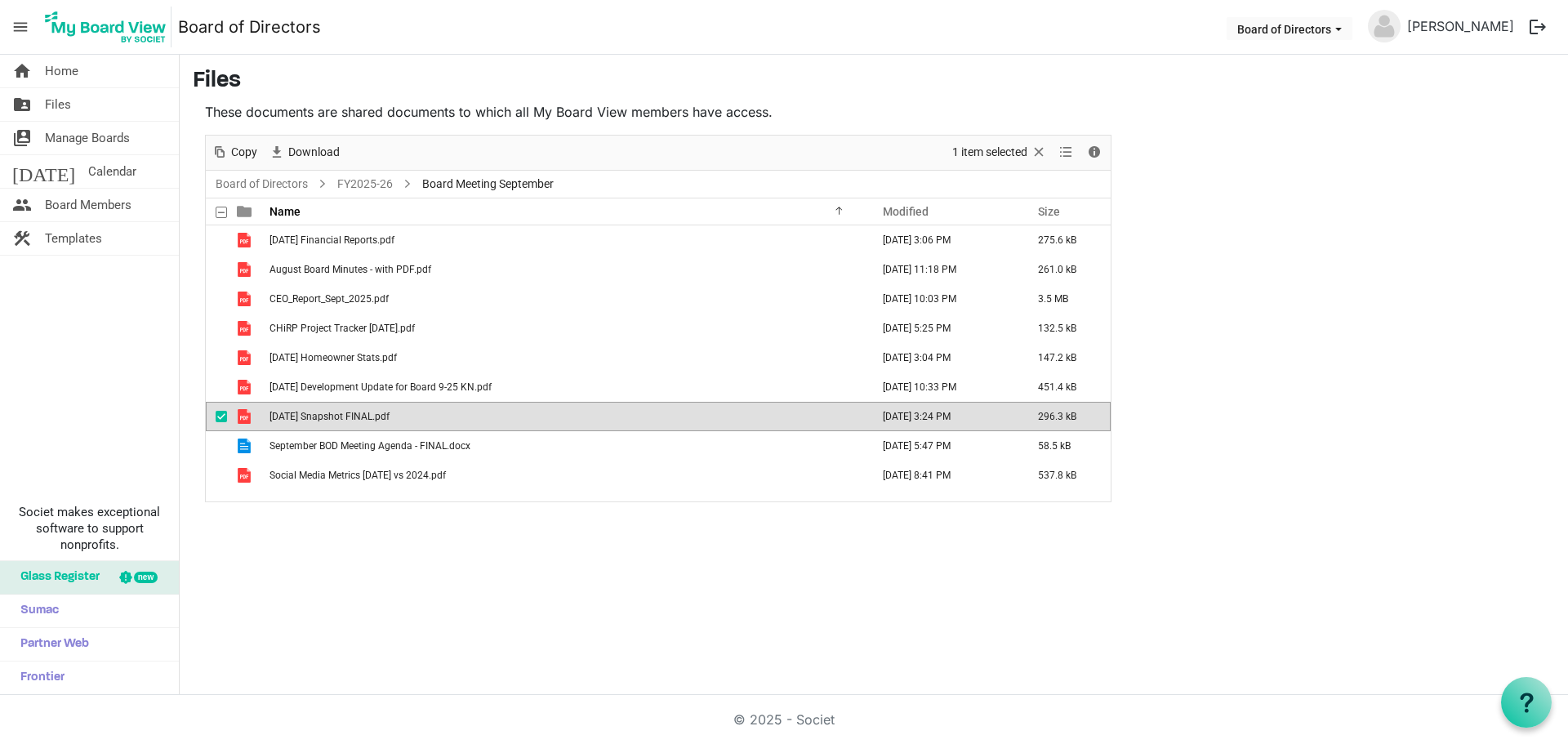
click at [319, 416] on span "[DATE] Snapshot FINAL.pdf" at bounding box center [329, 416] width 120 height 11
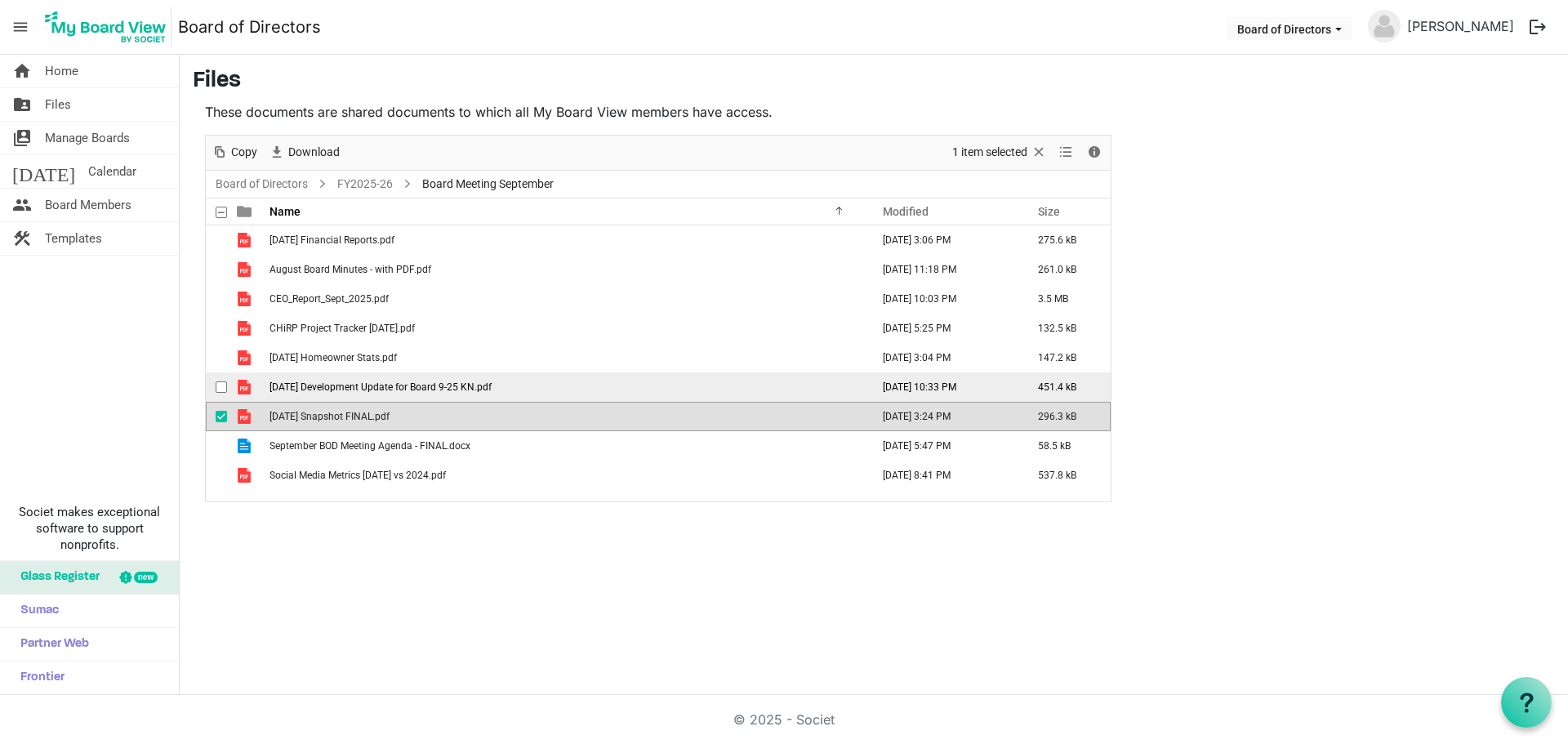
click at [348, 391] on span "[DATE] Development Update for Board 9-25 KN.pdf" at bounding box center [380, 387] width 222 height 11
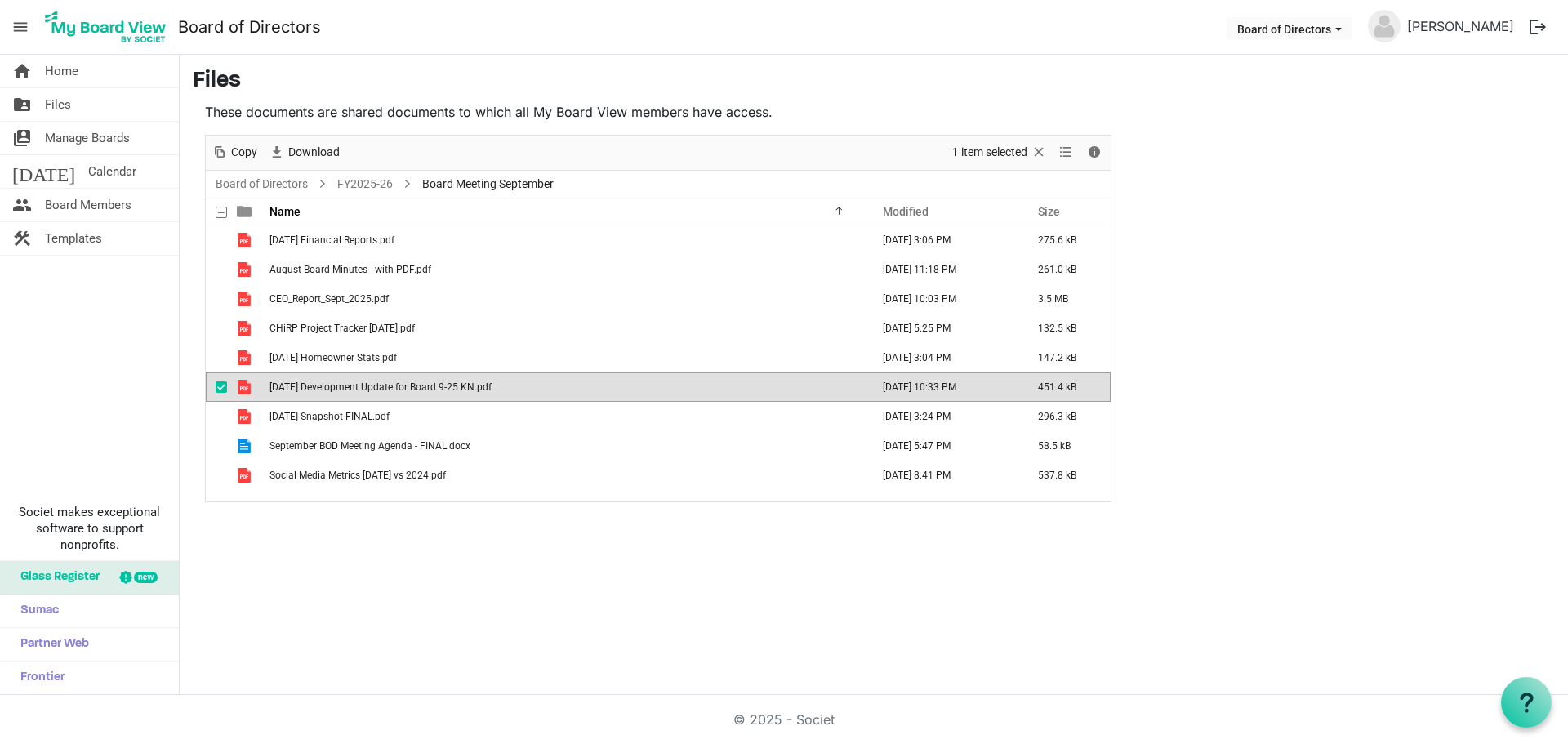
click at [348, 391] on span "[DATE] Development Update for Board 9-25 KN.pdf" at bounding box center [380, 387] width 222 height 11
click at [396, 448] on span "September BOD Meeting Agenda - FINAL.docx" at bounding box center [369, 445] width 201 height 11
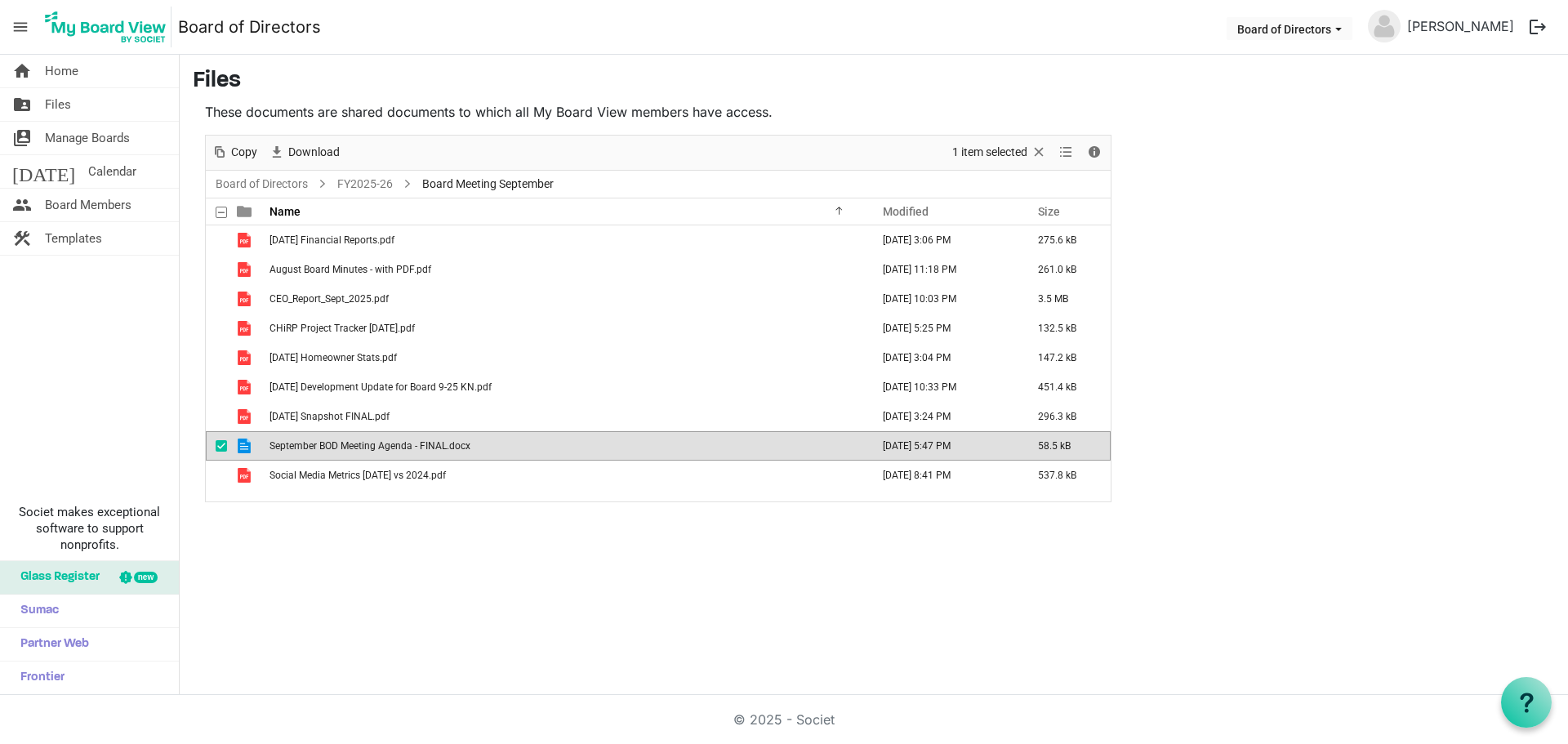
click at [396, 448] on span "September BOD Meeting Agenda - FINAL.docx" at bounding box center [369, 445] width 201 height 11
click at [654, 447] on td "September BOD Meeting Agenda - FINAL.docx" at bounding box center [565, 445] width 601 height 29
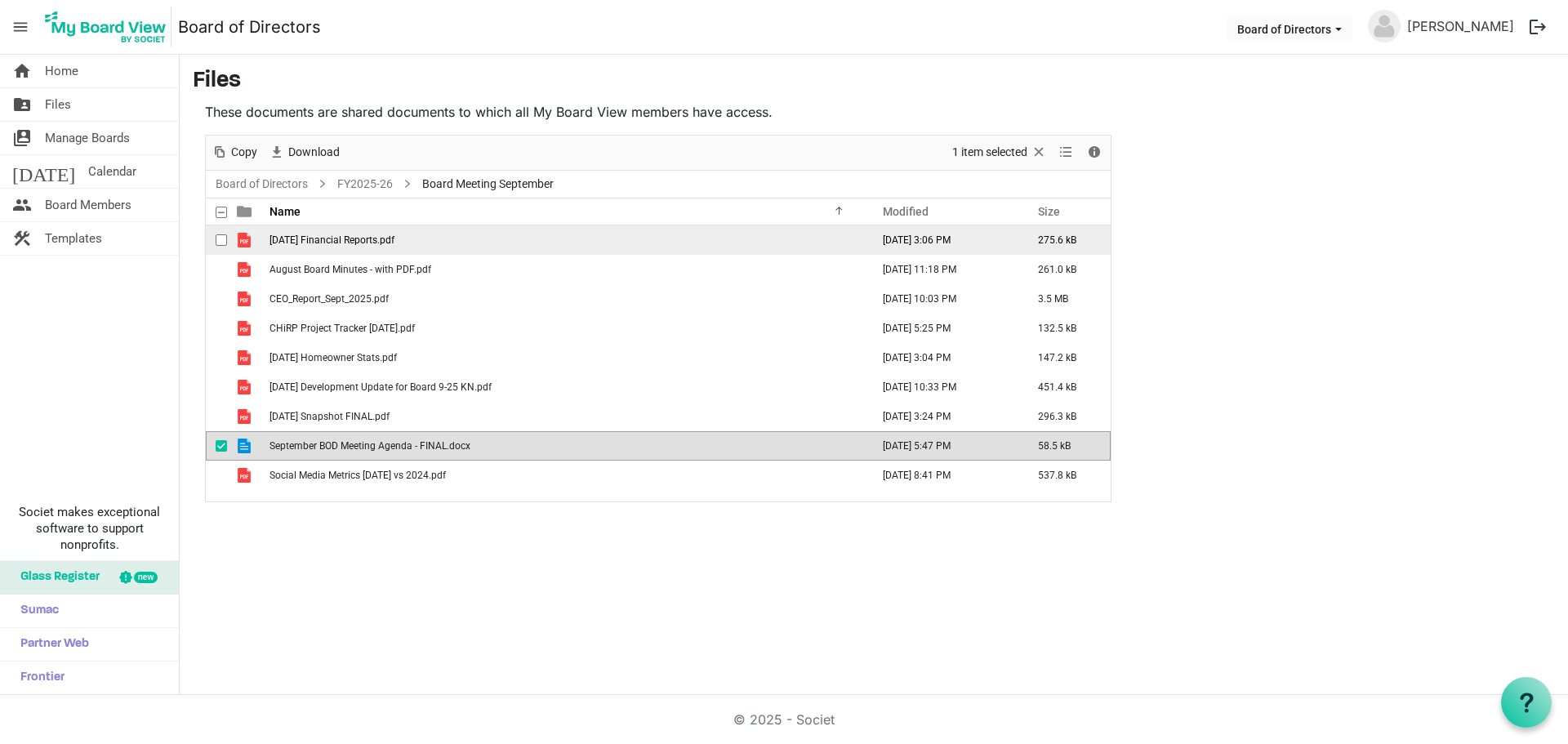
click at [315, 240] on span "[DATE] Financial Reports.pdf" at bounding box center [331, 240] width 125 height 11
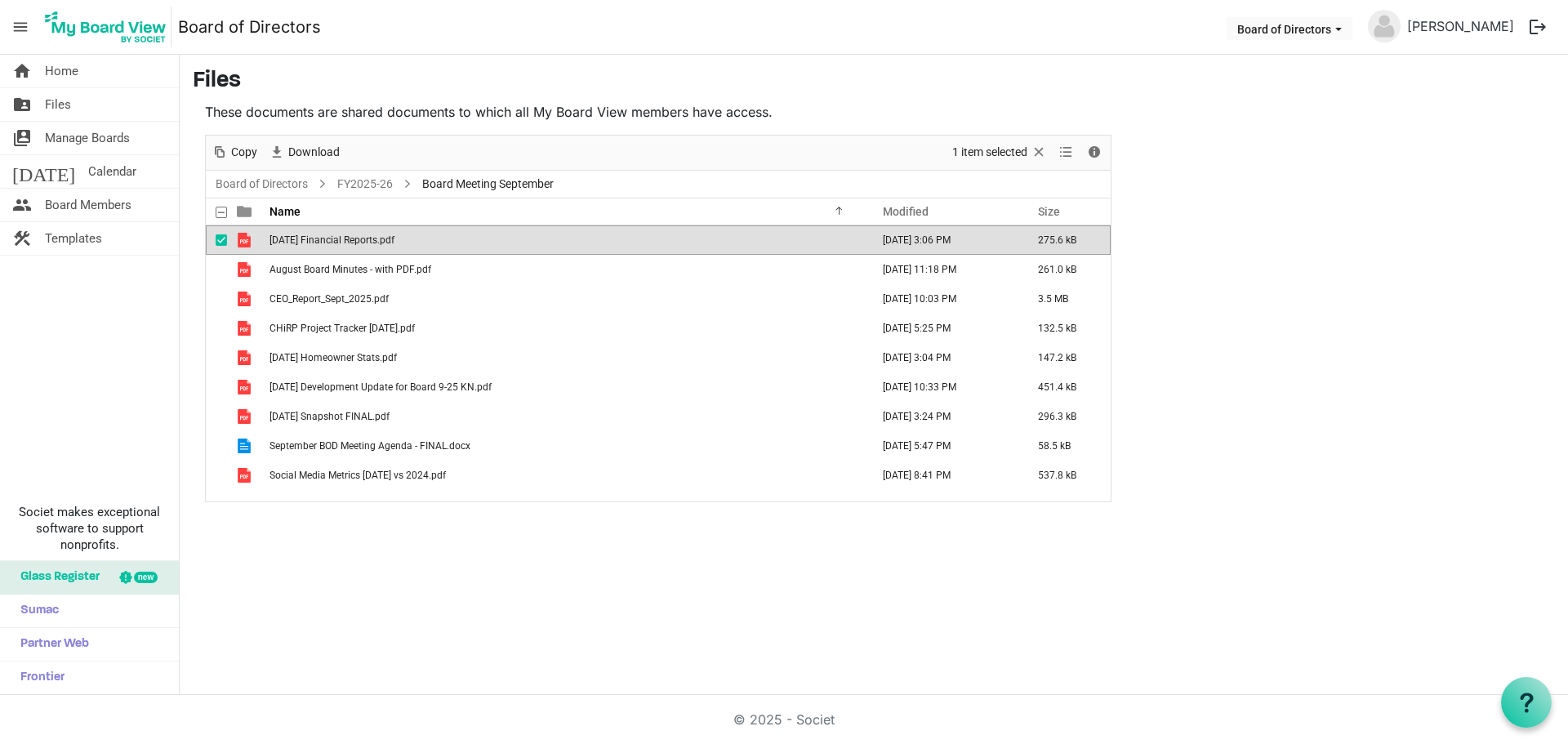
click at [315, 240] on span "[DATE] Financial Reports.pdf" at bounding box center [331, 240] width 125 height 11
